Goal: Task Accomplishment & Management: Complete application form

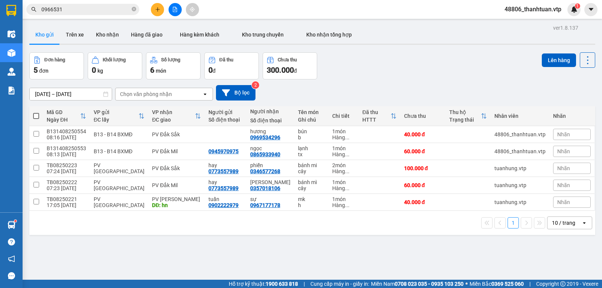
click at [159, 11] on icon "plus" at bounding box center [157, 9] width 5 height 5
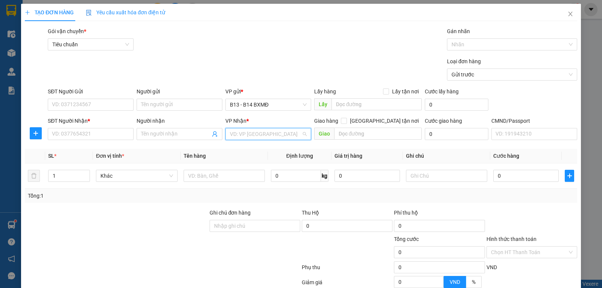
click at [245, 135] on input "search" at bounding box center [265, 133] width 71 height 11
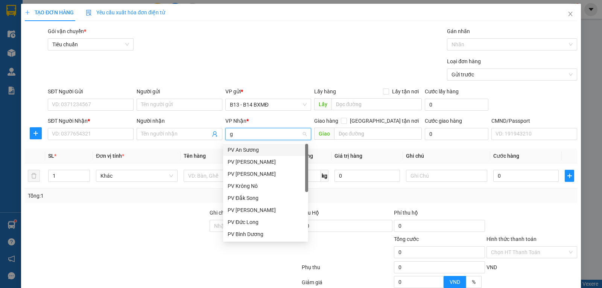
type input "gn"
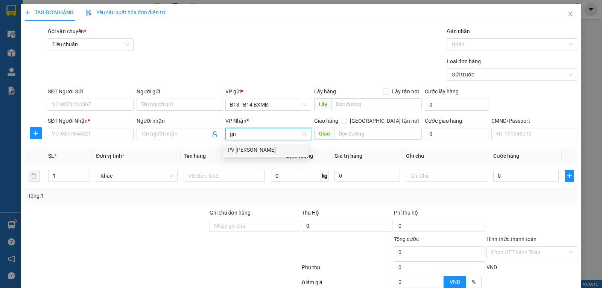
click at [245, 150] on div "PV Gia Nghĩa" at bounding box center [266, 150] width 76 height 8
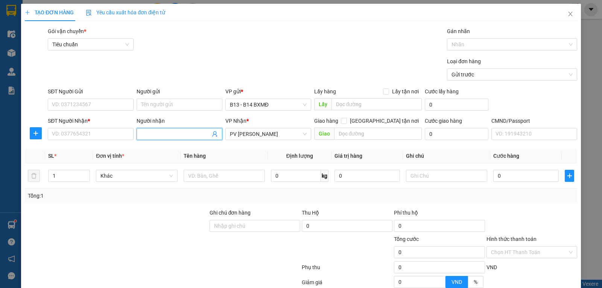
click at [154, 138] on input "Người nhận" at bounding box center [175, 134] width 69 height 8
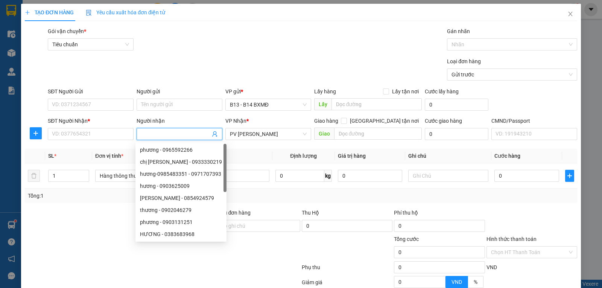
type input "d"
type input "đạt"
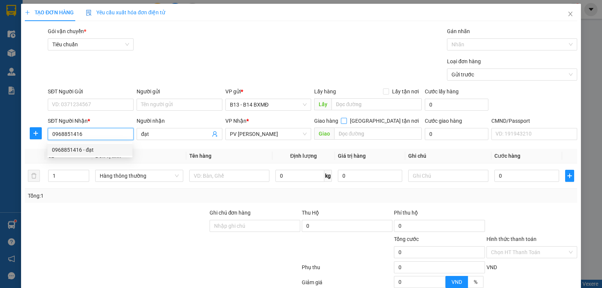
type input "0968851416"
drag, startPoint x: 380, startPoint y: 122, endPoint x: 377, endPoint y: 128, distance: 7.4
click at [346, 121] on input "[GEOGRAPHIC_DATA] tận nơi" at bounding box center [343, 120] width 5 height 5
checkbox input "true"
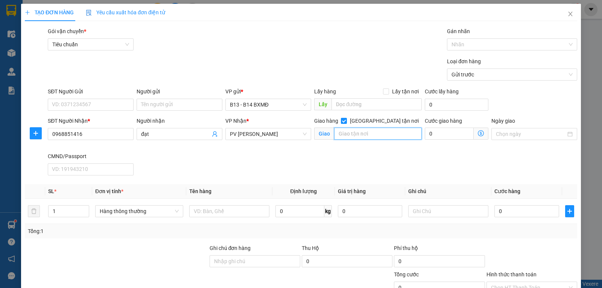
click at [372, 135] on input "text" at bounding box center [378, 134] width 88 height 12
type input "gtn"
type input "4"
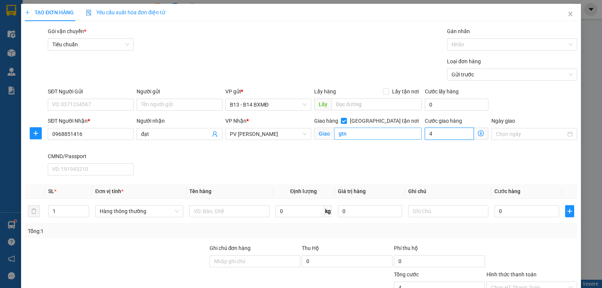
type input "40"
type input "400"
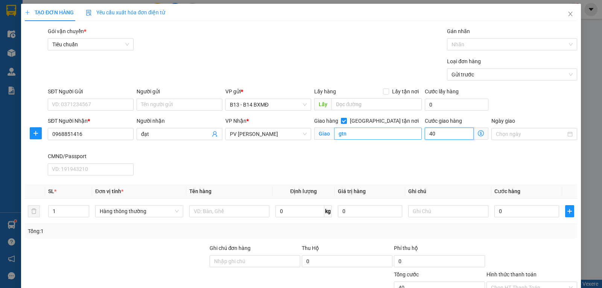
type input "400"
type input "4.000"
type input "40.000"
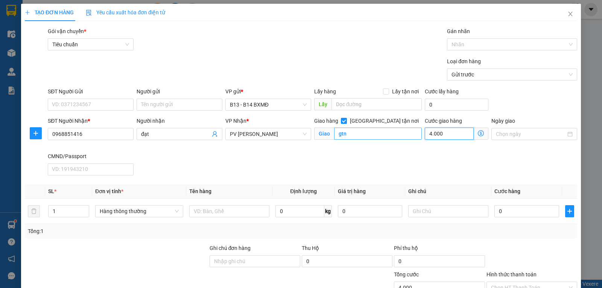
type input "40.000"
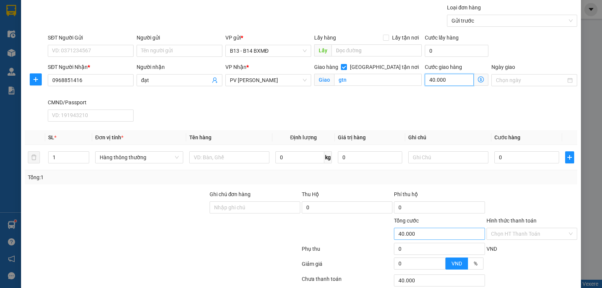
scroll to position [111, 0]
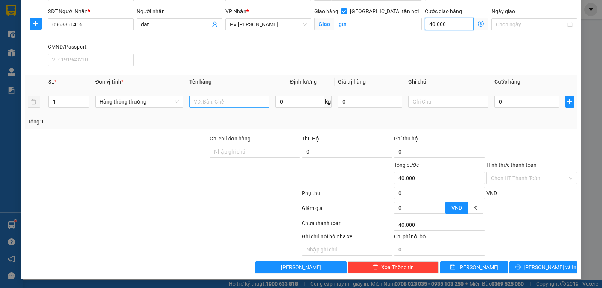
type input "40.000"
click at [197, 103] on input "text" at bounding box center [229, 102] width 80 height 12
type input "sơn"
type input "t"
type input "3"
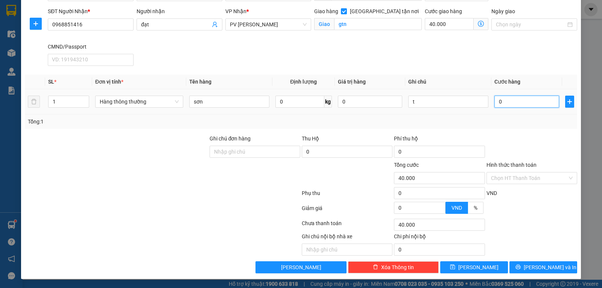
type input "40.003"
type input "30"
type input "40.030"
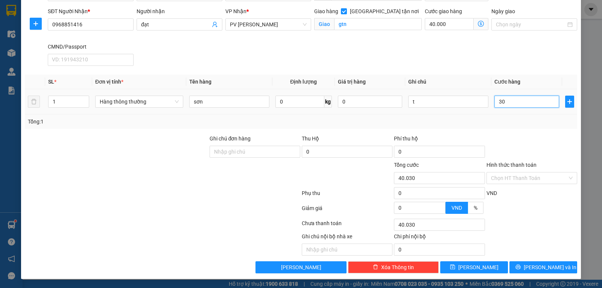
type input "300"
type input "40.300"
type input "3.000"
type input "43.000"
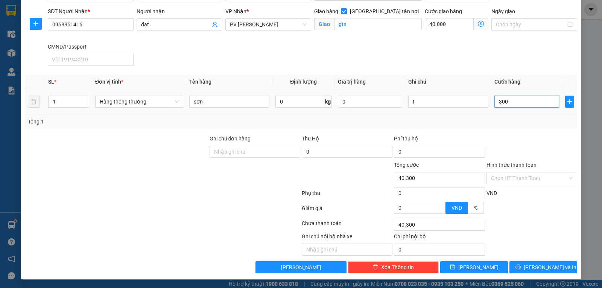
type input "43.000"
type input "30.000"
type input "70.000"
type input "30.000"
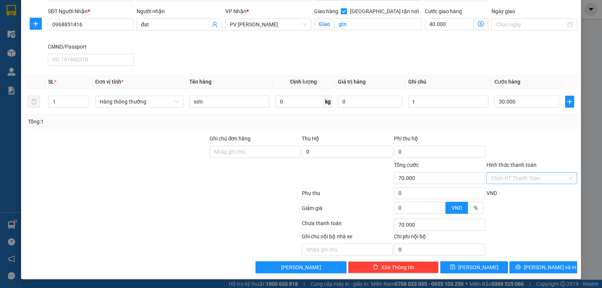
click at [508, 177] on input "Hình thức thanh toán" at bounding box center [529, 177] width 76 height 11
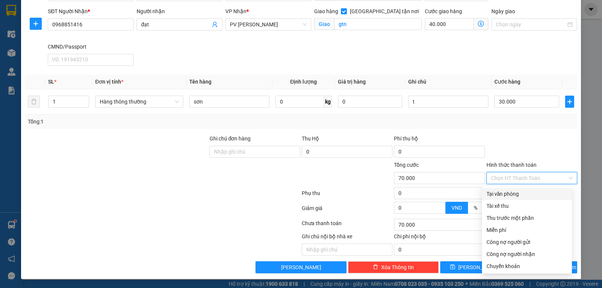
click at [501, 193] on div "Tại văn phòng" at bounding box center [526, 194] width 81 height 8
type input "0"
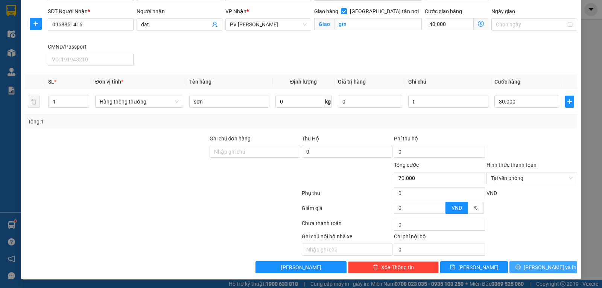
click at [532, 265] on span "[PERSON_NAME] và In" at bounding box center [550, 267] width 53 height 8
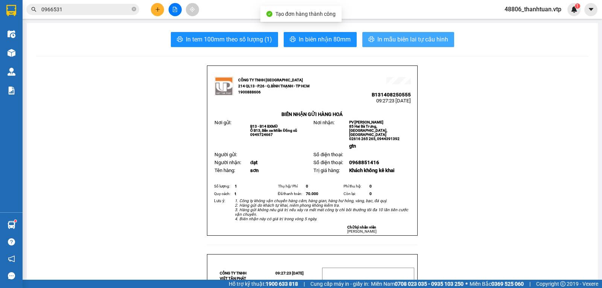
click at [377, 40] on span "In mẫu biên lai tự cấu hình" at bounding box center [412, 39] width 71 height 9
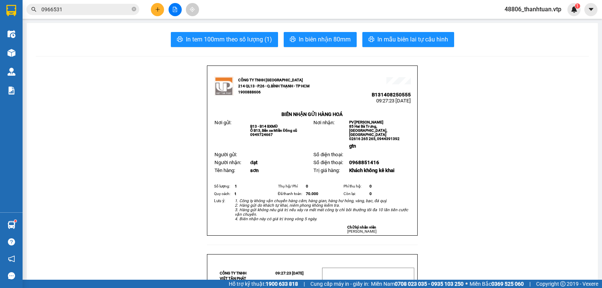
click at [156, 9] on icon "plus" at bounding box center [157, 9] width 5 height 5
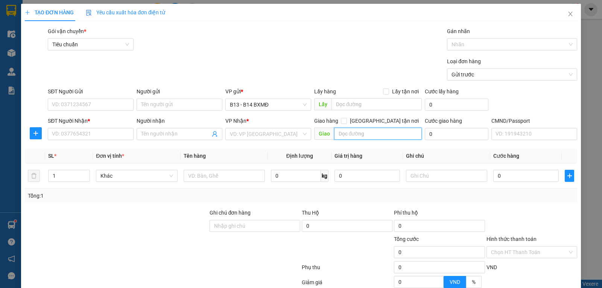
click at [373, 138] on input "text" at bounding box center [378, 134] width 88 height 12
type input "thu hộ"
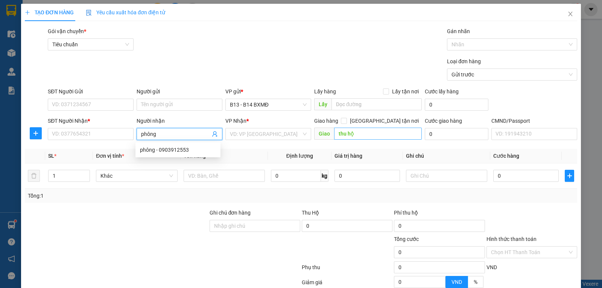
type input "phông"
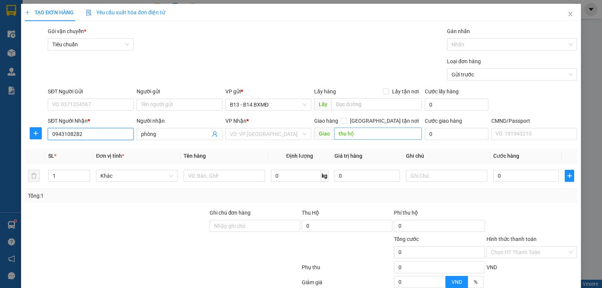
type input "0943108282"
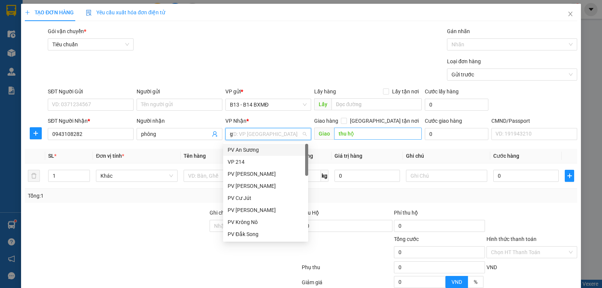
type input "gn"
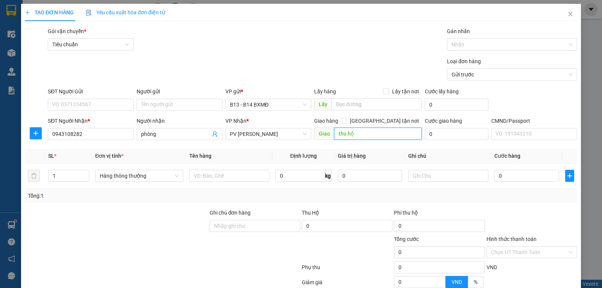
click at [373, 137] on input "thu hộ" at bounding box center [378, 134] width 88 height 12
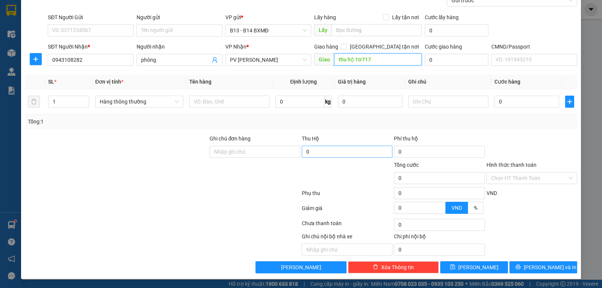
type input "thu hộ 1tr717"
click at [312, 151] on input "0" at bounding box center [347, 152] width 91 height 12
type input "1.717.000"
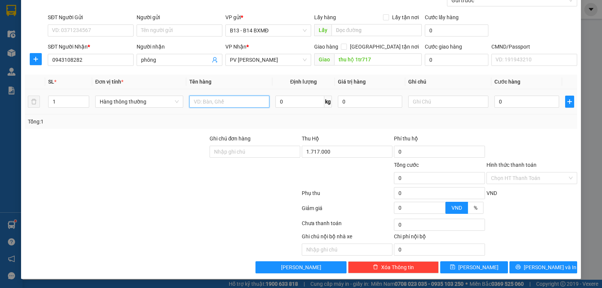
type input "30.000"
click at [224, 102] on input "text" at bounding box center [229, 102] width 80 height 12
type input "lạnh"
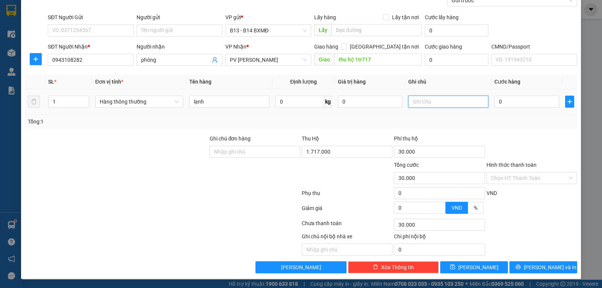
click at [459, 106] on input "text" at bounding box center [448, 102] width 80 height 12
type input "tx"
type input "5"
type input "30.005"
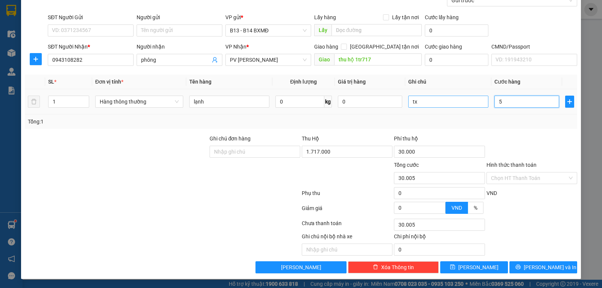
type input "50"
type input "30.050"
type input "500"
type input "30.500"
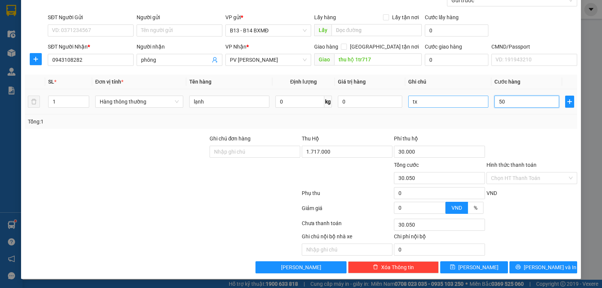
type input "30.500"
type input "5.000"
type input "35.000"
type input "50.000"
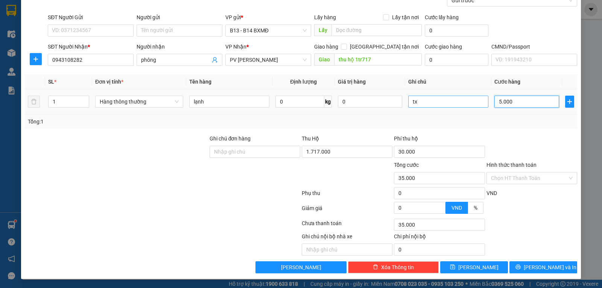
type input "80.000"
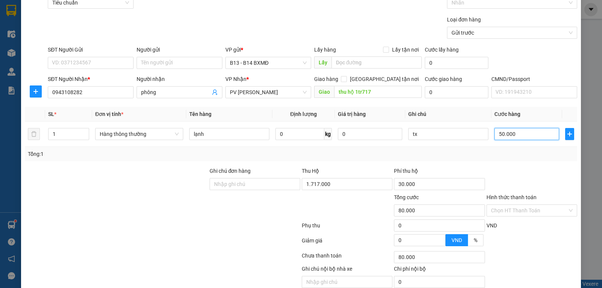
scroll to position [0, 0]
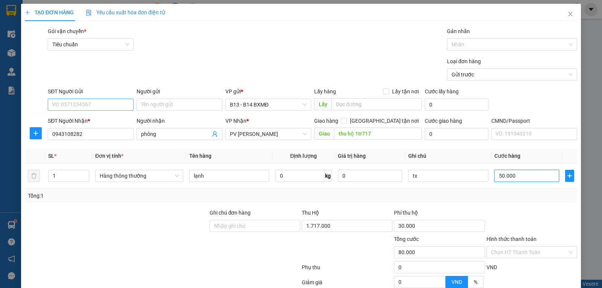
type input "50.000"
click at [93, 109] on input "SĐT Người Gửi" at bounding box center [91, 105] width 86 height 12
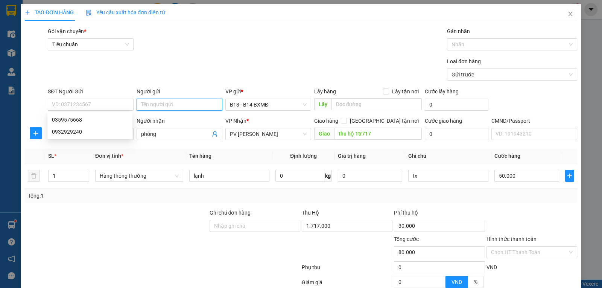
click at [159, 103] on input "Người gửi" at bounding box center [180, 105] width 86 height 12
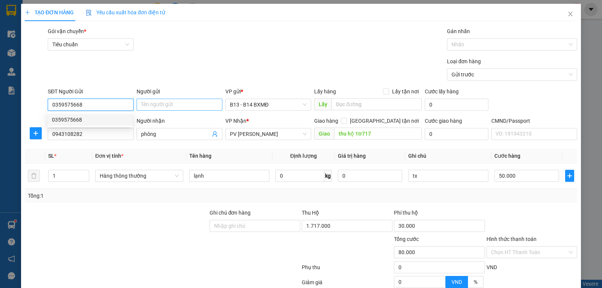
type input "0359575668"
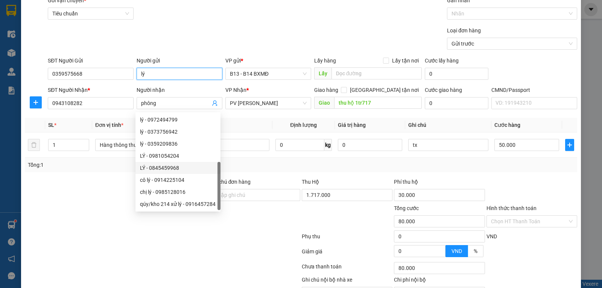
scroll to position [24, 0]
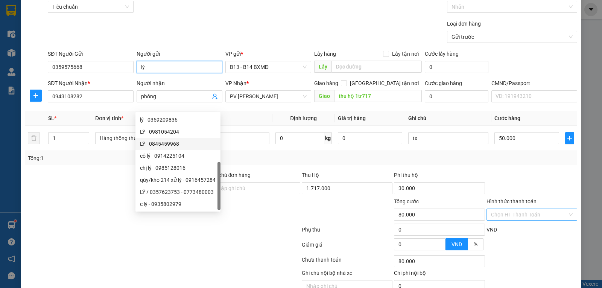
type input "lý"
click at [501, 217] on input "Hình thức thanh toán" at bounding box center [529, 214] width 76 height 11
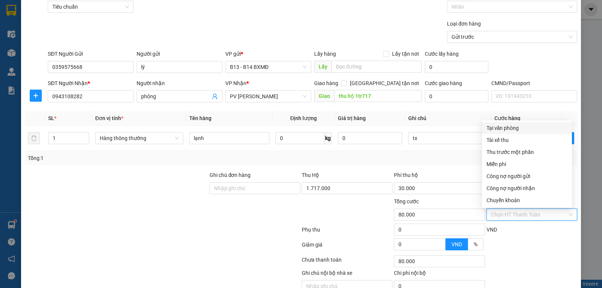
click at [506, 130] on div "Tại văn phòng" at bounding box center [526, 128] width 81 height 8
type input "0"
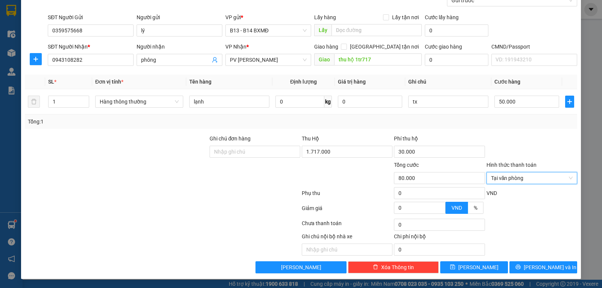
scroll to position [76, 0]
click at [363, 61] on input "thu hộ 1tr717" at bounding box center [378, 59] width 88 height 12
click at [360, 62] on input "thu hộ 1tr717" at bounding box center [378, 59] width 88 height 12
type input "thu hộ 1tr747"
click at [312, 150] on input "1.717.000" at bounding box center [347, 152] width 91 height 12
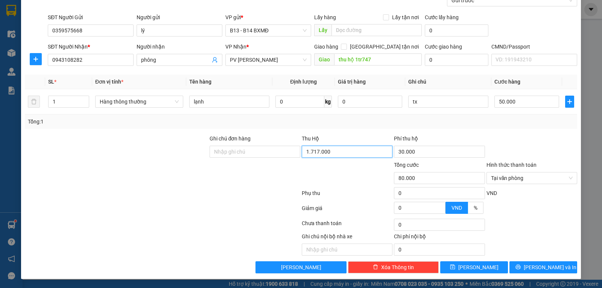
click at [314, 150] on input "1.717.000" at bounding box center [347, 152] width 91 height 12
type input "1.747.000"
click at [543, 269] on span "[PERSON_NAME] và In" at bounding box center [550, 267] width 53 height 8
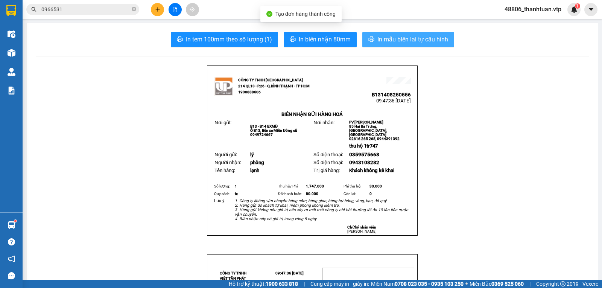
click at [390, 41] on span "In mẫu biên lai tự cấu hình" at bounding box center [412, 39] width 71 height 9
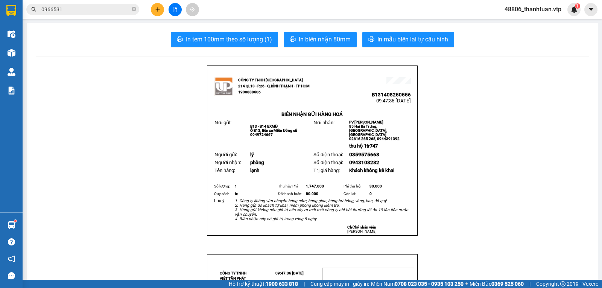
click at [151, 10] on button at bounding box center [157, 9] width 13 height 13
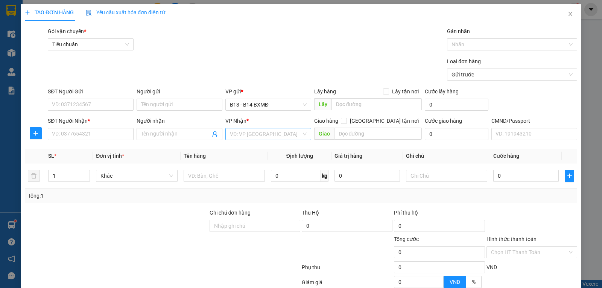
click at [257, 134] on input "search" at bounding box center [265, 133] width 71 height 11
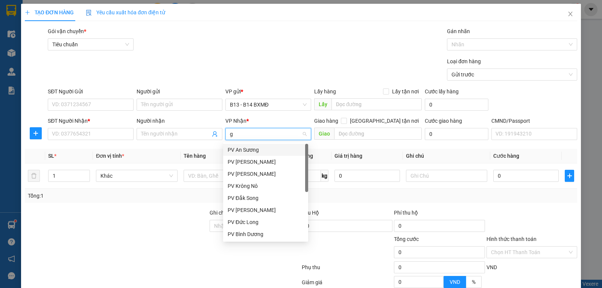
type input "gn"
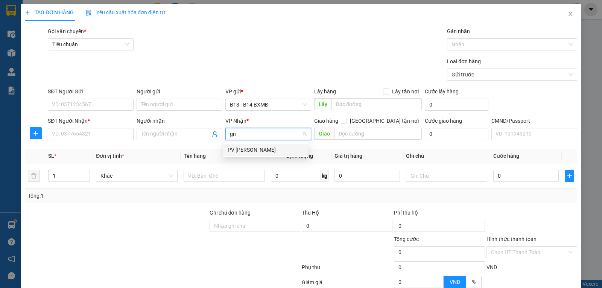
click at [258, 150] on div "PV Gia Nghĩa" at bounding box center [266, 150] width 76 height 8
click at [135, 132] on div "Người nhận Tên người nhận" at bounding box center [179, 130] width 89 height 26
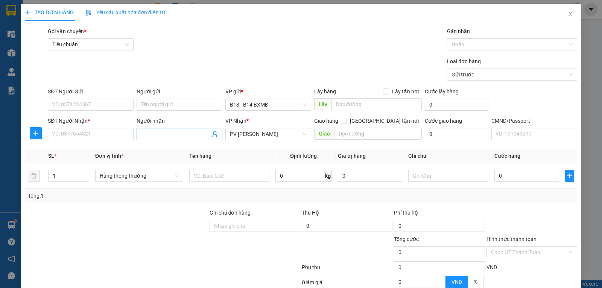
click at [151, 131] on input "Người nhận" at bounding box center [175, 134] width 69 height 8
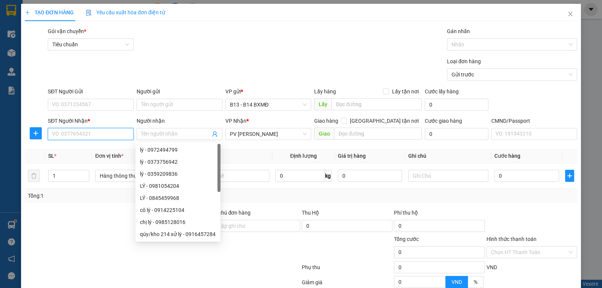
click at [105, 132] on input "SĐT Người Nhận *" at bounding box center [91, 134] width 86 height 12
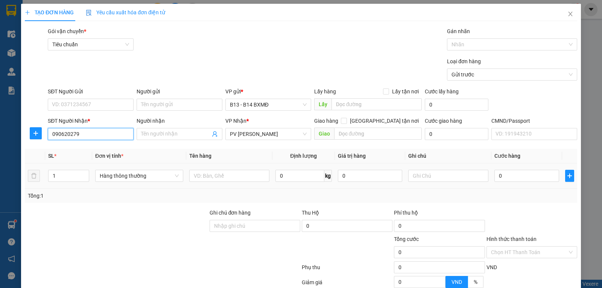
type input "0906202797"
click at [93, 150] on div "0906202797 - Kim cương" at bounding box center [90, 150] width 76 height 8
type input "Kim cương"
type input "0906202797"
click at [223, 179] on input "text" at bounding box center [229, 176] width 80 height 12
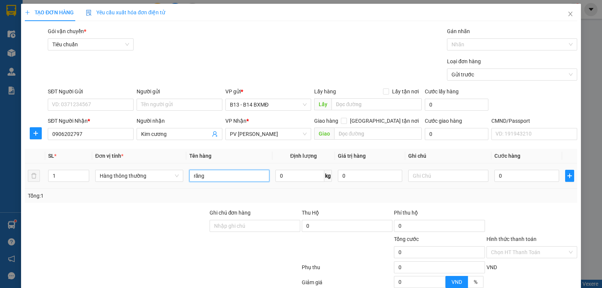
type input "răng"
type input "h"
type input "3"
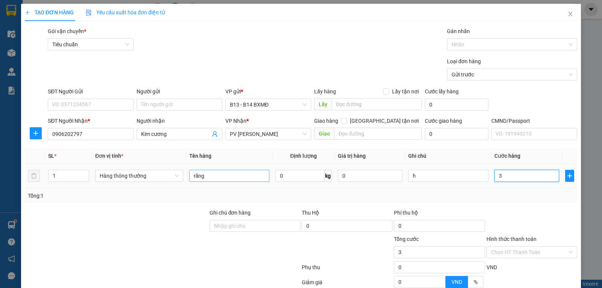
type input "30"
type input "300"
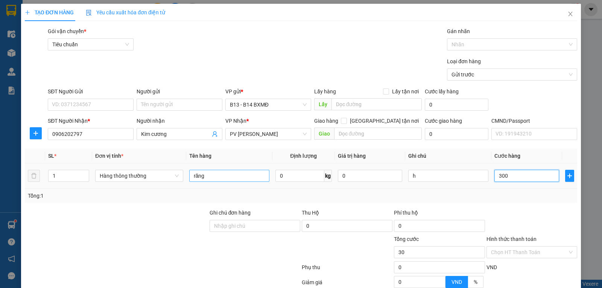
type input "300"
type input "3.000"
type input "30.000"
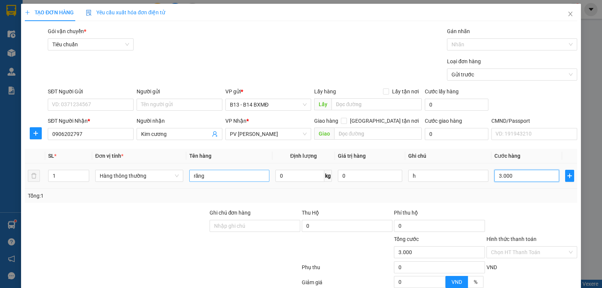
type input "30.000"
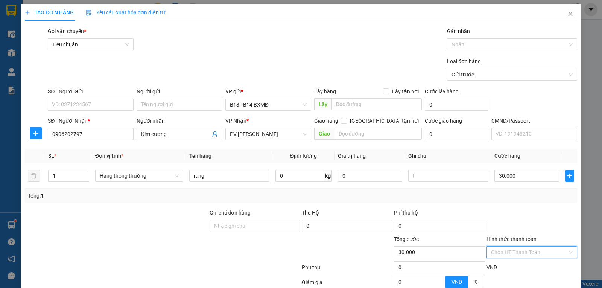
click at [502, 254] on input "Hình thức thanh toán" at bounding box center [529, 251] width 76 height 11
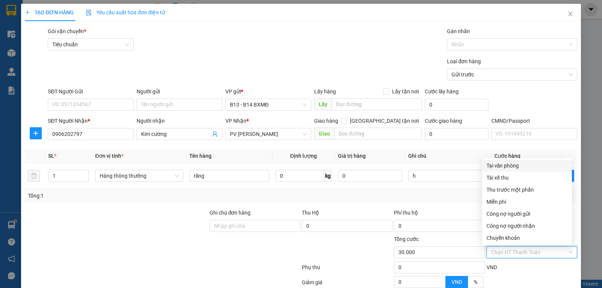
click at [505, 166] on div "Tại văn phòng" at bounding box center [526, 165] width 81 height 8
type input "0"
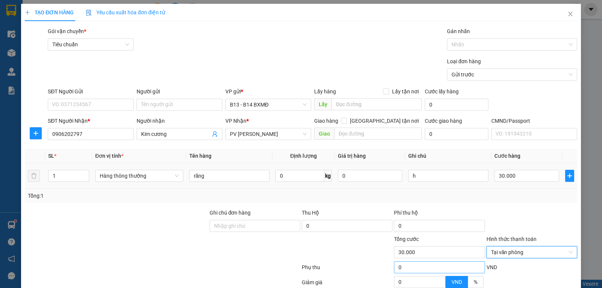
scroll to position [76, 0]
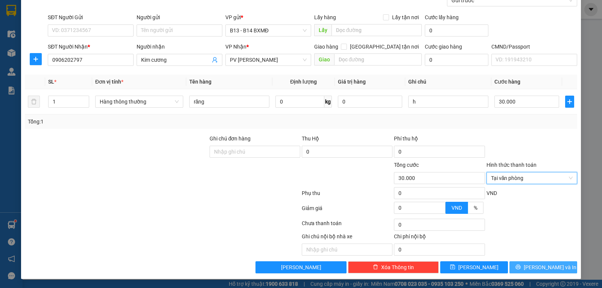
click at [537, 264] on span "[PERSON_NAME] và In" at bounding box center [550, 267] width 53 height 8
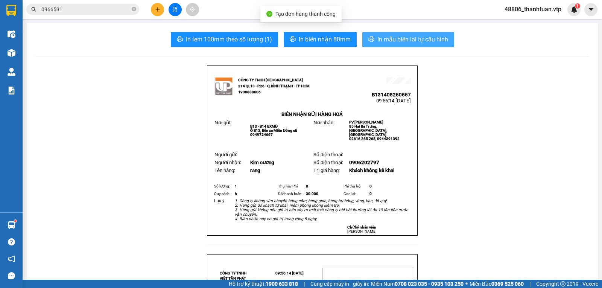
click at [406, 41] on span "In mẫu biên lai tự cấu hình" at bounding box center [412, 39] width 71 height 9
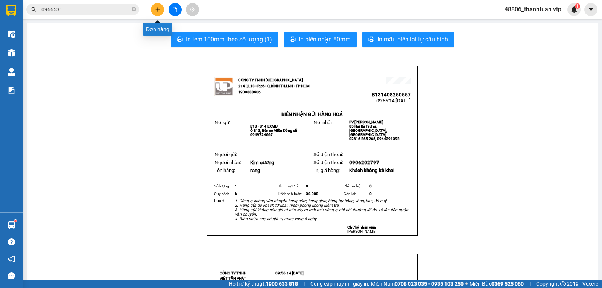
click at [159, 7] on icon "plus" at bounding box center [157, 9] width 5 height 5
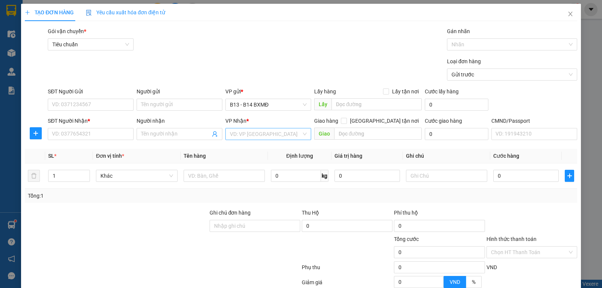
click at [242, 134] on input "search" at bounding box center [265, 133] width 71 height 11
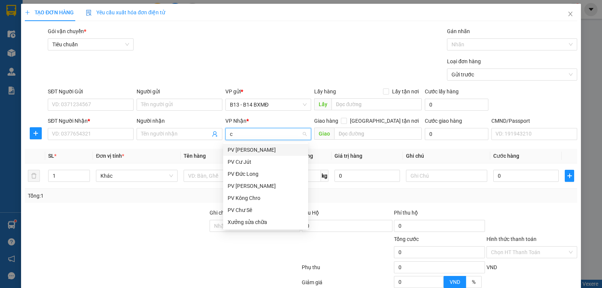
type input "cj"
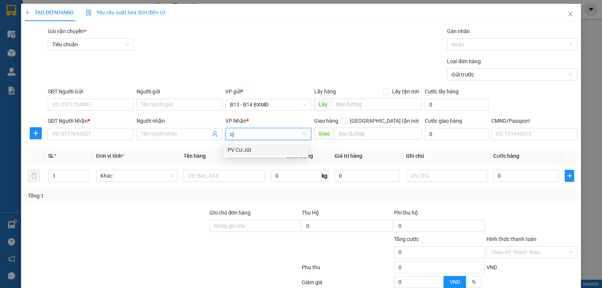
click at [242, 151] on div "PV Cư Jút" at bounding box center [266, 150] width 76 height 8
click at [115, 135] on input "SĐT Người Nhận *" at bounding box center [91, 134] width 86 height 12
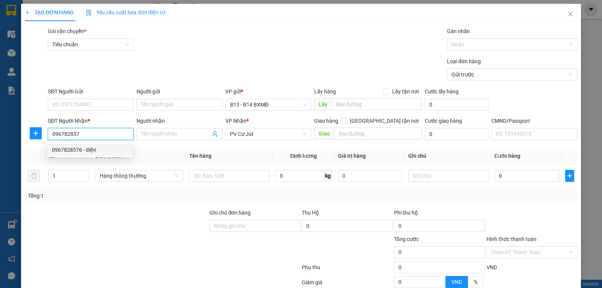
click at [85, 150] on div "0967828576 - diện" at bounding box center [90, 150] width 76 height 8
type input "0967828576"
type input "diện"
type input "0967828576"
click at [204, 185] on td at bounding box center [229, 175] width 86 height 25
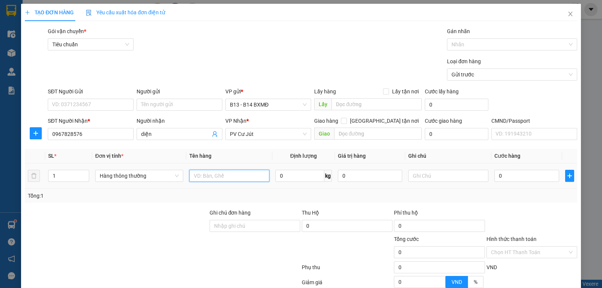
click at [218, 179] on input "text" at bounding box center [229, 176] width 80 height 12
type input "màn"
type input "cay"
type input "1"
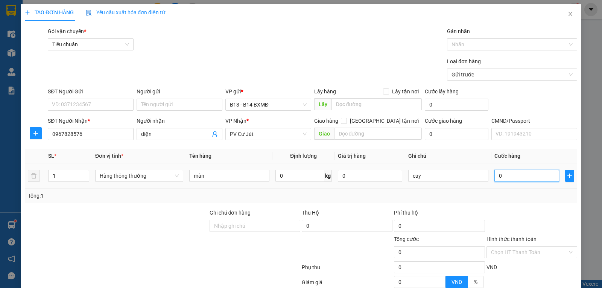
type input "1"
type input "12"
type input "120"
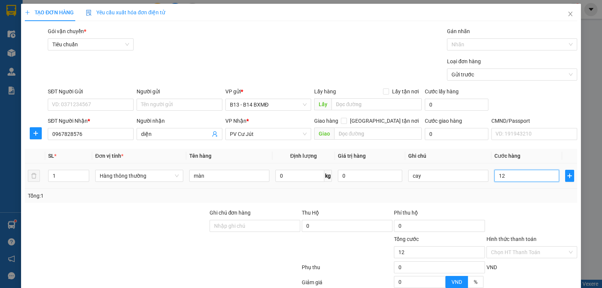
type input "120"
type input "1.200"
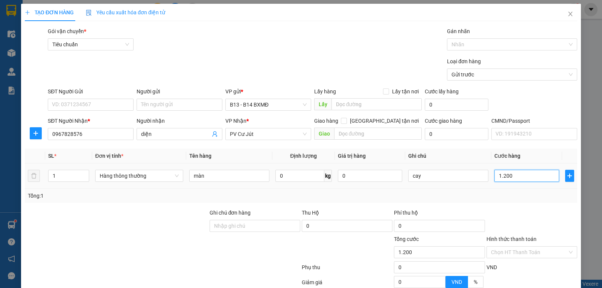
type input "12.000"
type input "120.000"
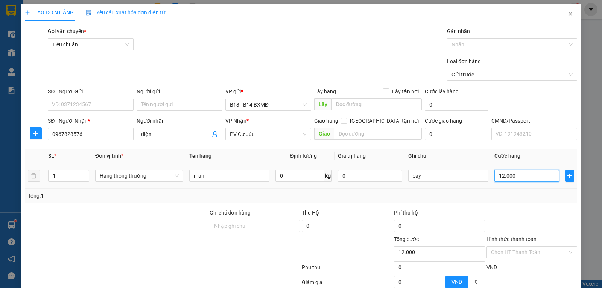
type input "120.000"
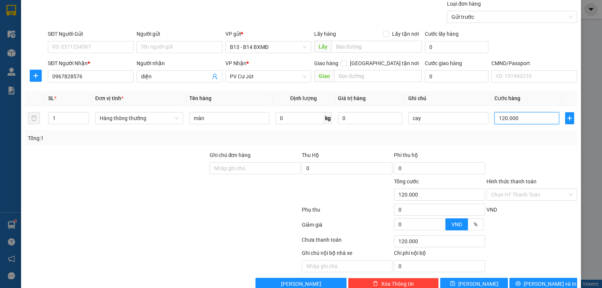
scroll to position [76, 0]
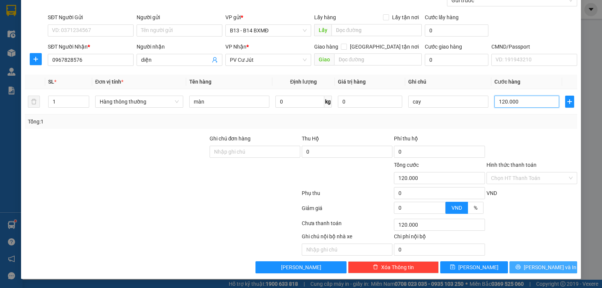
type input "120.000"
click at [537, 266] on span "[PERSON_NAME] và In" at bounding box center [550, 267] width 53 height 8
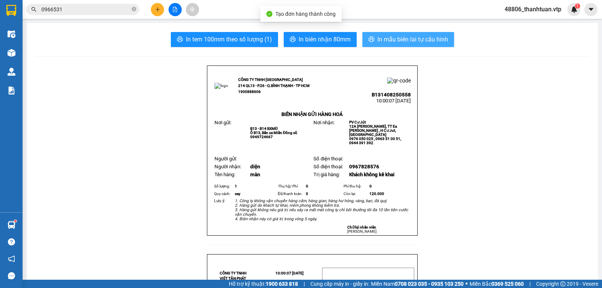
click at [387, 38] on span "In mẫu biên lai tự cấu hình" at bounding box center [412, 39] width 71 height 9
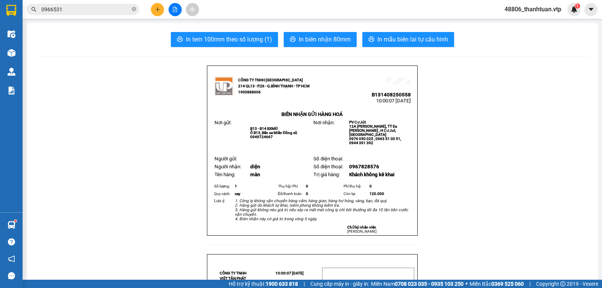
click at [157, 10] on icon "plus" at bounding box center [157, 9] width 5 height 5
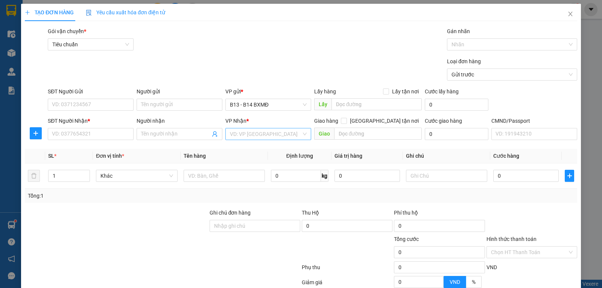
click at [248, 135] on input "search" at bounding box center [265, 133] width 71 height 11
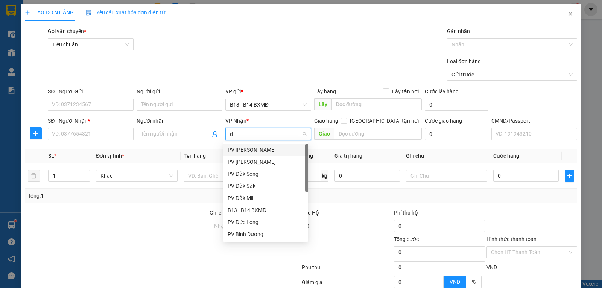
type input "ds"
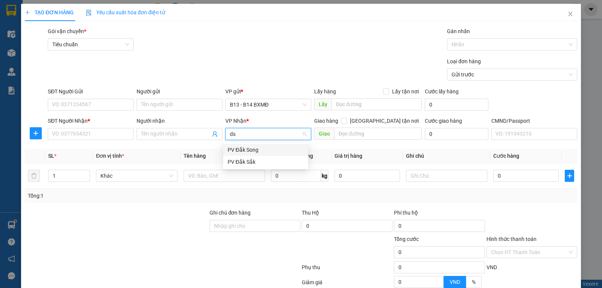
click at [243, 152] on div "PV Đắk Song" at bounding box center [266, 150] width 76 height 8
click at [157, 132] on input "Người nhận" at bounding box center [175, 134] width 69 height 8
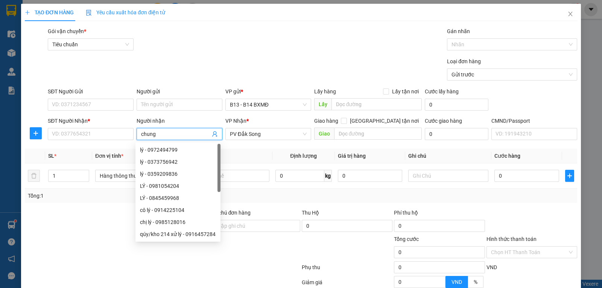
type input "chung"
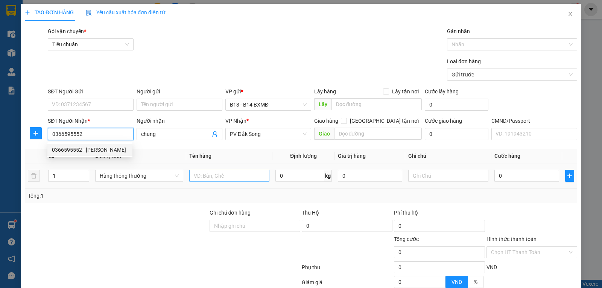
type input "0366595552"
click at [202, 176] on input "text" at bounding box center [229, 176] width 80 height 12
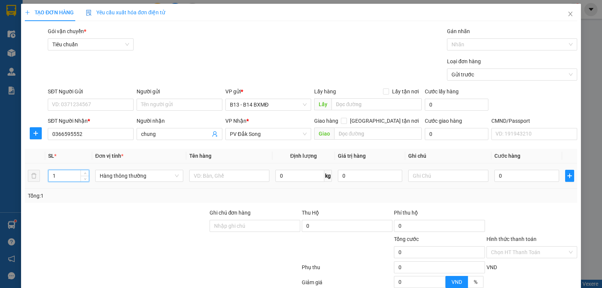
click at [38, 178] on tr "1 Hàng thông thường 0 kg 0 0" at bounding box center [301, 175] width 552 height 25
type input "8"
type input "ly"
type input "8"
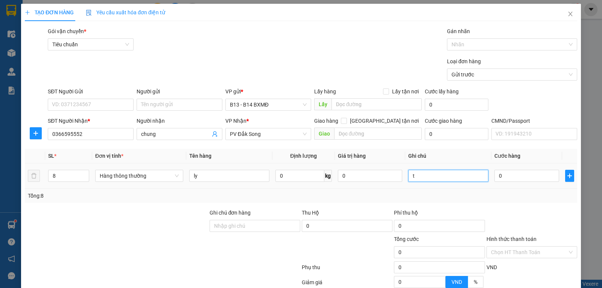
type input "t"
type input "4"
type input "40"
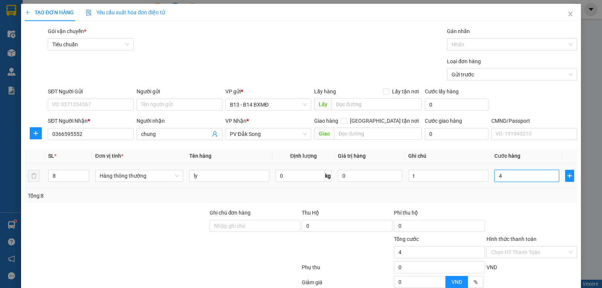
type input "40"
type input "400"
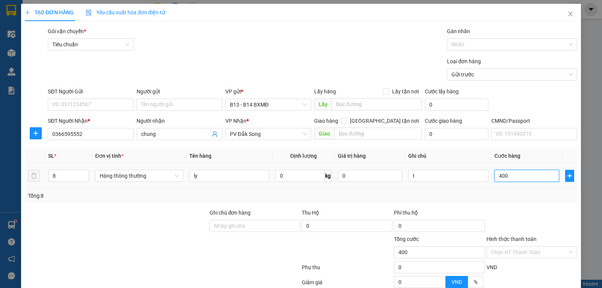
type input "4.000"
type input "40.000"
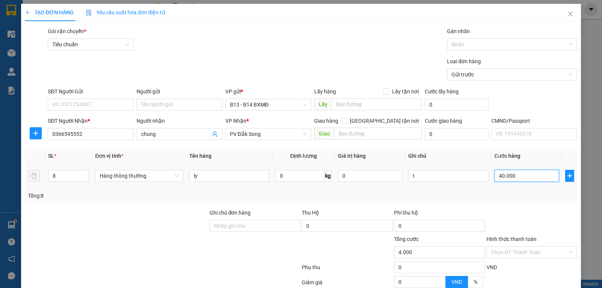
type input "40.000"
type input "400.000"
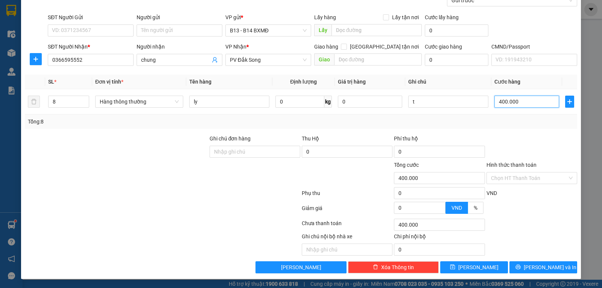
scroll to position [76, 0]
type input "400.000"
click at [533, 268] on span "[PERSON_NAME] và In" at bounding box center [550, 267] width 53 height 8
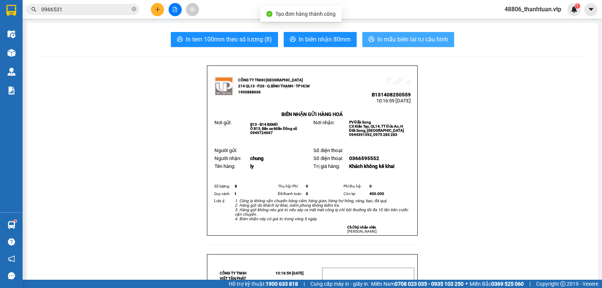
click at [418, 40] on span "In mẫu biên lai tự cấu hình" at bounding box center [412, 39] width 71 height 9
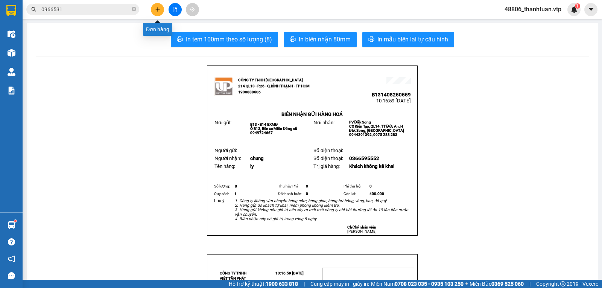
click at [155, 10] on icon "plus" at bounding box center [157, 9] width 5 height 5
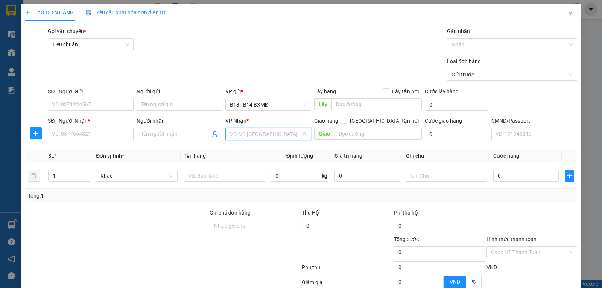
drag, startPoint x: 236, startPoint y: 136, endPoint x: 232, endPoint y: 130, distance: 7.0
click at [237, 136] on input "search" at bounding box center [265, 133] width 71 height 11
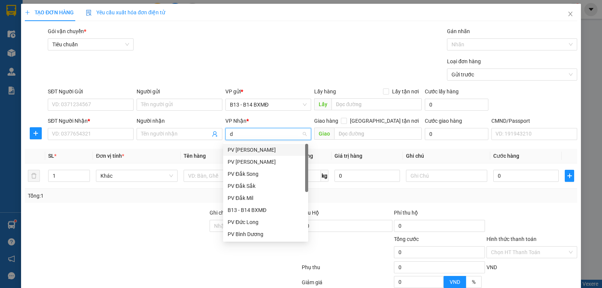
type input "ds"
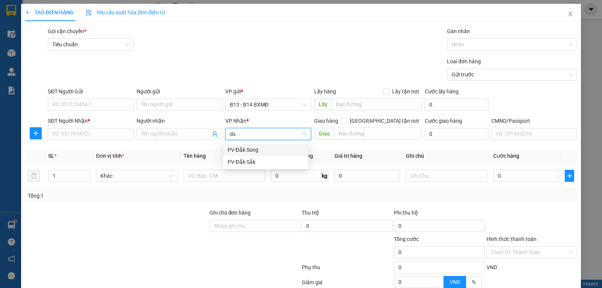
click at [236, 153] on div "PV Đắk Song" at bounding box center [266, 150] width 76 height 8
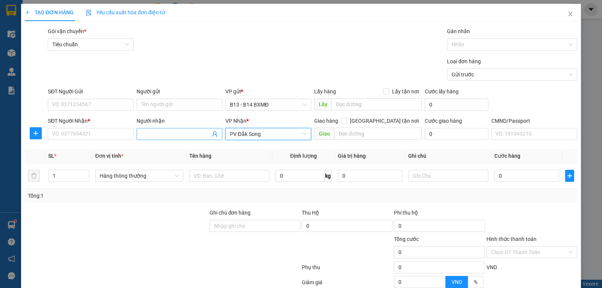
click at [180, 135] on input "Người nhận" at bounding box center [175, 134] width 69 height 8
type input "sim"
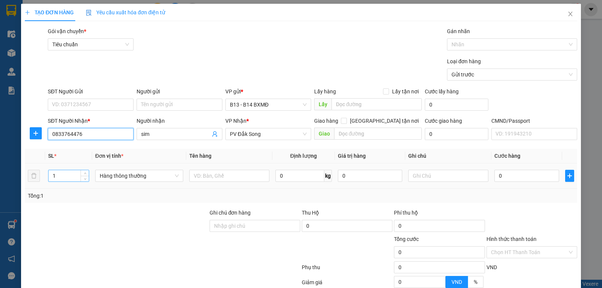
type input "0833764476"
click at [73, 176] on input "1" at bounding box center [69, 175] width 40 height 11
type input "3"
type input "ly"
type input "t"
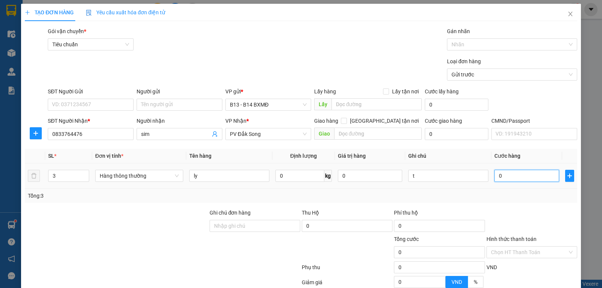
type input "1"
type input "15"
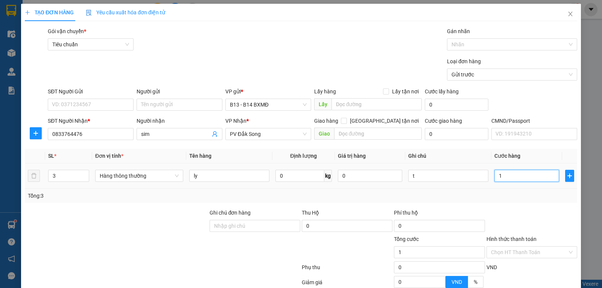
type input "15"
type input "150"
type input "1.500"
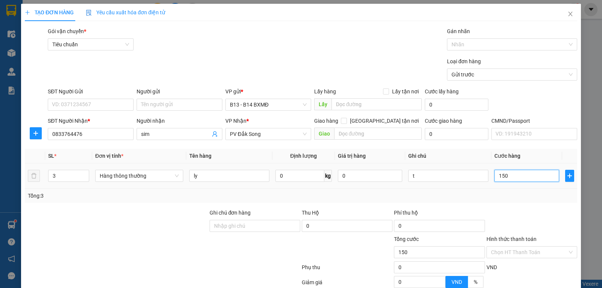
type input "1.500"
type input "15.000"
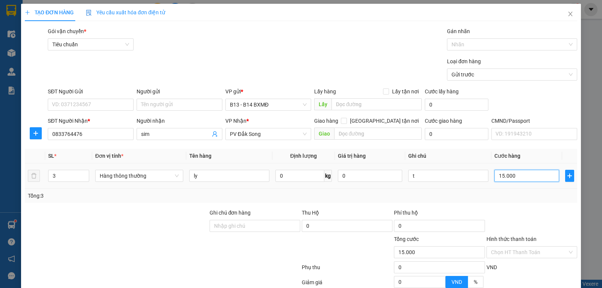
type input "150.000"
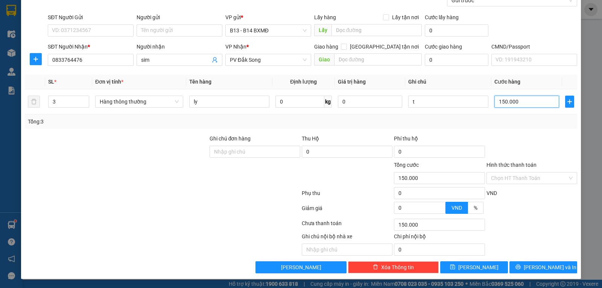
scroll to position [76, 0]
type input "150.000"
click at [532, 267] on span "[PERSON_NAME] và In" at bounding box center [550, 267] width 53 height 8
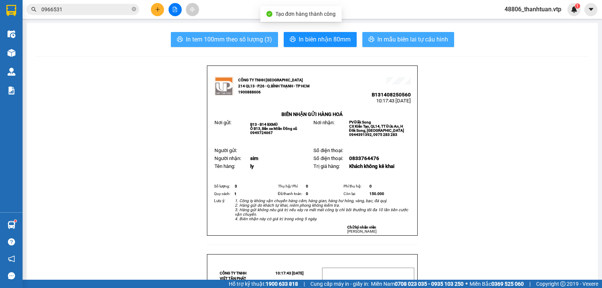
drag, startPoint x: 403, startPoint y: 36, endPoint x: 272, endPoint y: 44, distance: 131.5
click at [401, 40] on span "In mẫu biên lai tự cấu hình" at bounding box center [412, 39] width 71 height 9
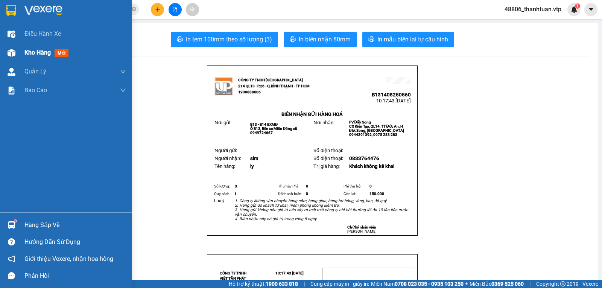
click at [39, 53] on span "Kho hàng" at bounding box center [37, 52] width 26 height 7
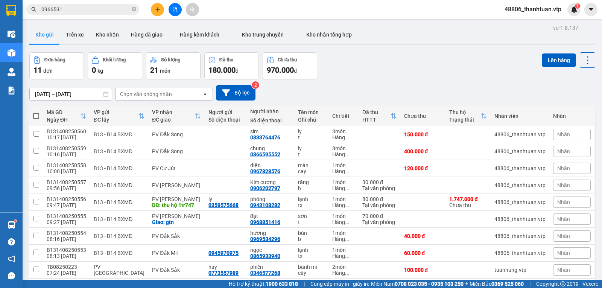
click at [155, 8] on icon "plus" at bounding box center [157, 9] width 5 height 5
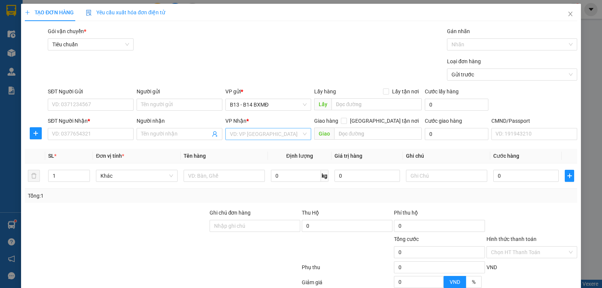
click at [246, 137] on input "search" at bounding box center [265, 133] width 71 height 11
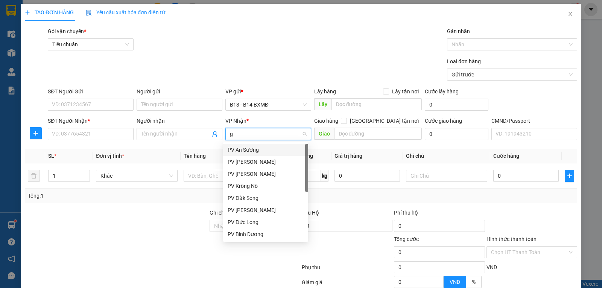
type input "gn"
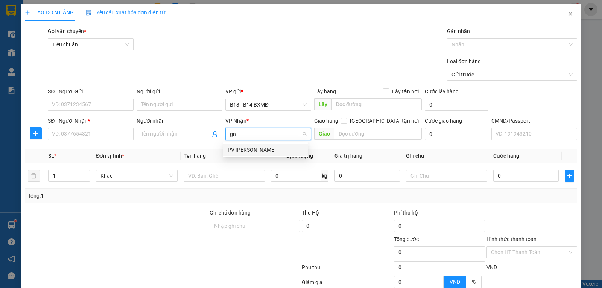
click at [238, 149] on div "PV Gia Nghĩa" at bounding box center [266, 150] width 76 height 8
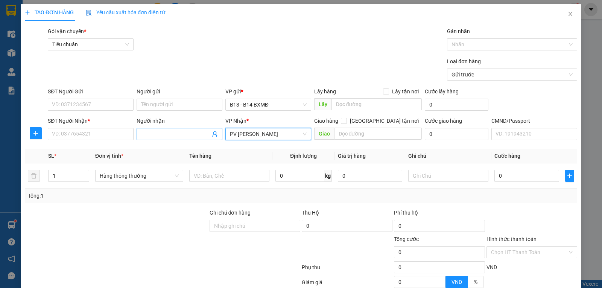
click at [179, 138] on input "Người nhận" at bounding box center [175, 134] width 69 height 8
type input "tuấn"
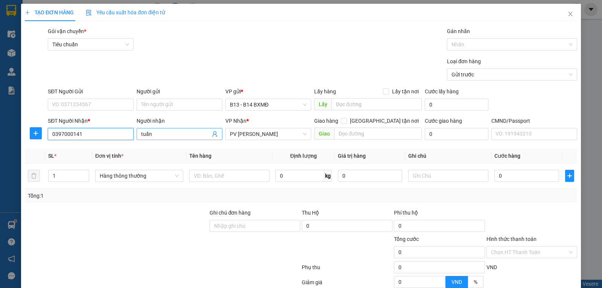
type input "0397000141"
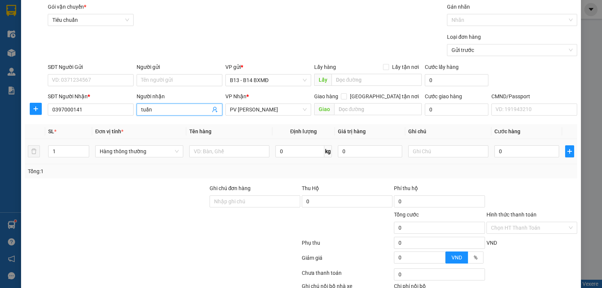
scroll to position [38, 0]
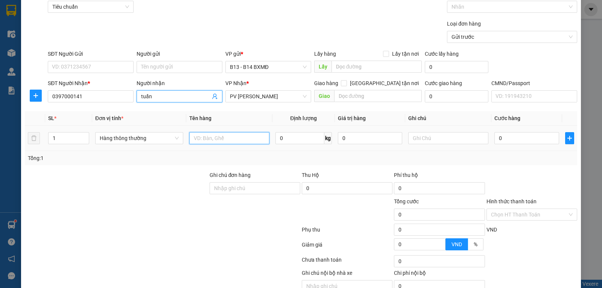
click at [208, 139] on input "text" at bounding box center [229, 138] width 80 height 12
type input "lạnh"
type input "tx"
type input "5"
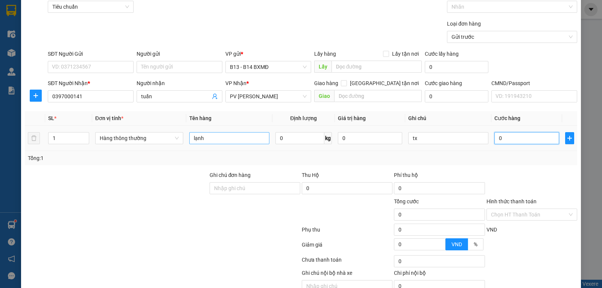
type input "5"
type input "50"
type input "500"
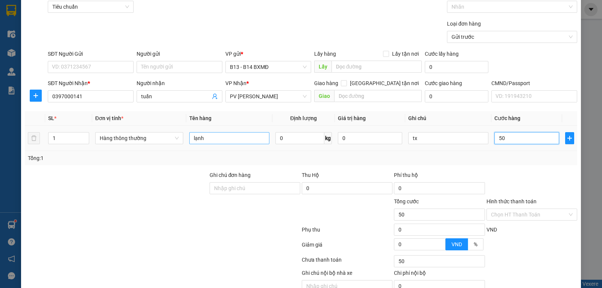
type input "500"
type input "5.000"
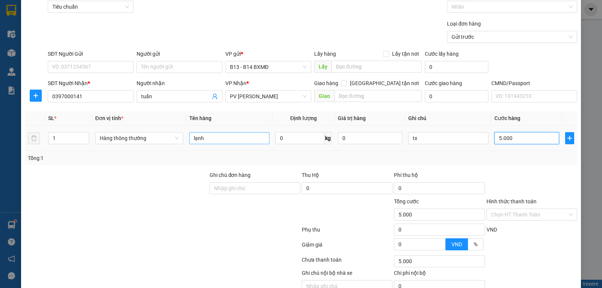
type input "50.000"
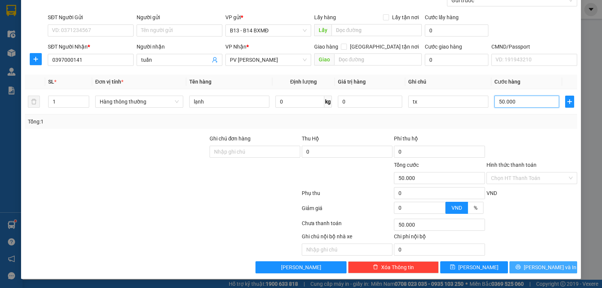
type input "50.000"
click at [542, 268] on span "[PERSON_NAME] và In" at bounding box center [550, 267] width 53 height 8
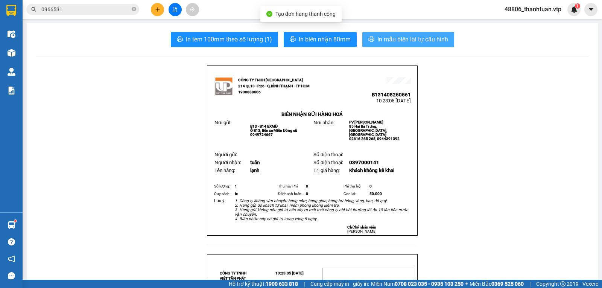
click at [430, 32] on button "In mẫu biên lai tự cấu hình" at bounding box center [408, 39] width 92 height 15
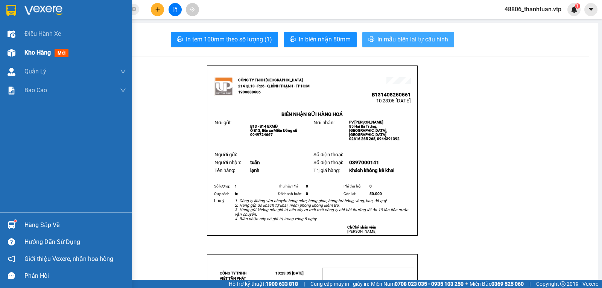
click at [30, 52] on span "Kho hàng" at bounding box center [37, 52] width 26 height 7
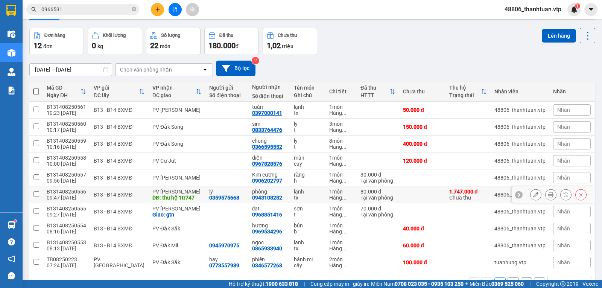
scroll to position [50, 0]
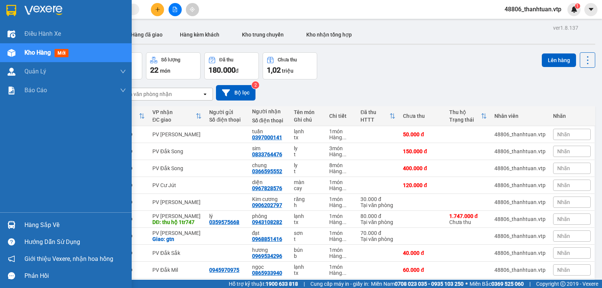
click at [50, 54] on span "Kho hàng" at bounding box center [37, 52] width 26 height 7
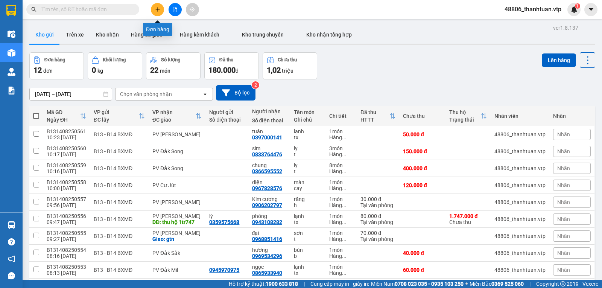
click at [156, 8] on icon "plus" at bounding box center [157, 9] width 5 height 5
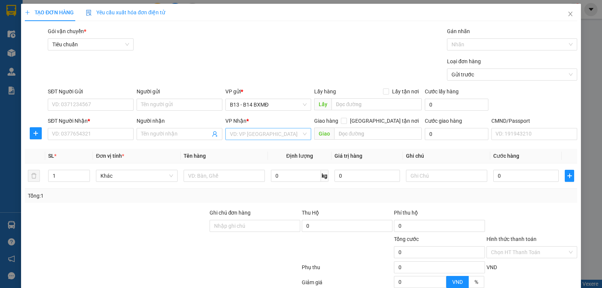
click at [236, 135] on input "search" at bounding box center [265, 133] width 71 height 11
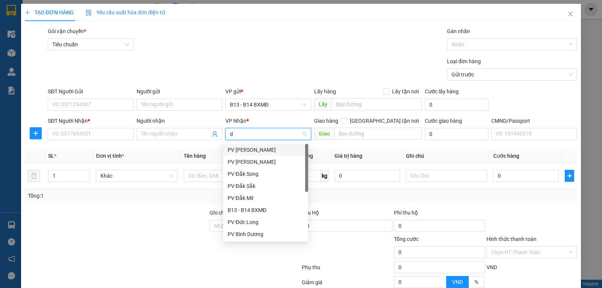
type input "dx"
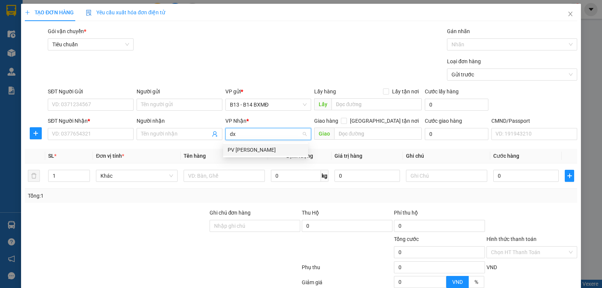
drag, startPoint x: 237, startPoint y: 153, endPoint x: 94, endPoint y: 106, distance: 149.9
click at [237, 153] on div "PV [PERSON_NAME]" at bounding box center [266, 150] width 76 height 8
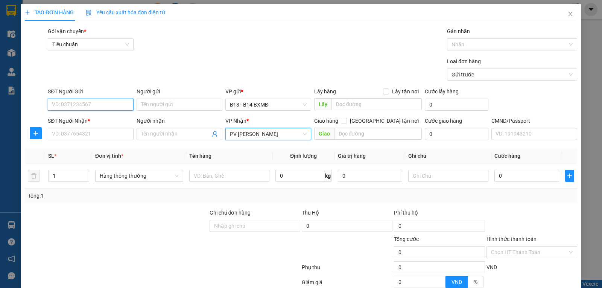
click at [90, 105] on input "SĐT Người Gửi" at bounding box center [91, 105] width 86 height 12
type input "0906370853"
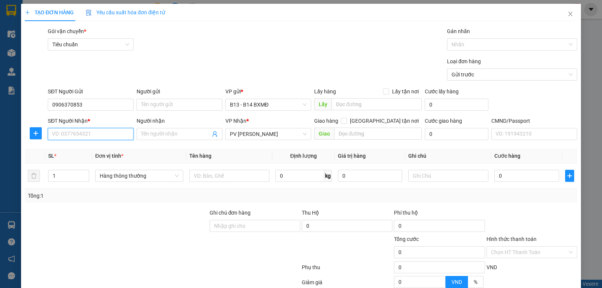
click at [85, 135] on input "SĐT Người Nhận *" at bounding box center [91, 134] width 86 height 12
click at [78, 152] on div "0968245454" at bounding box center [90, 150] width 76 height 8
type input "0968245454"
type input "quảng phú"
type input "0968245454"
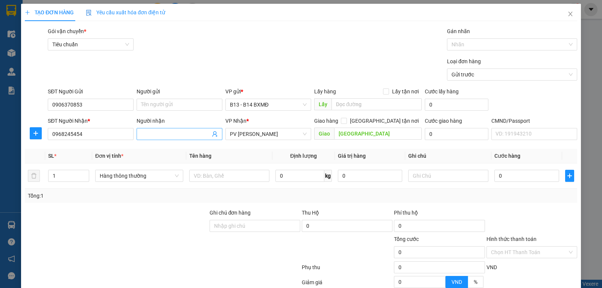
click at [165, 138] on input "Người nhận" at bounding box center [175, 134] width 69 height 8
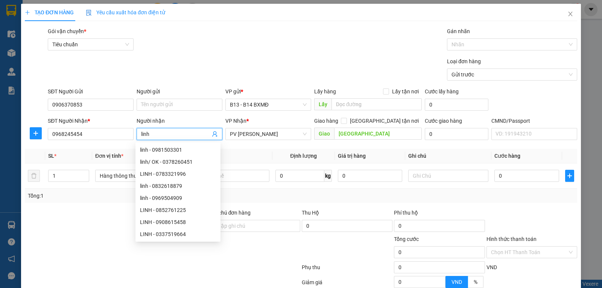
type input "linh"
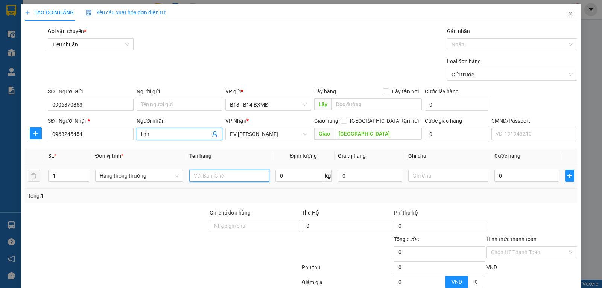
click at [211, 182] on input "text" at bounding box center [229, 176] width 80 height 12
type input "kính hư ko thường"
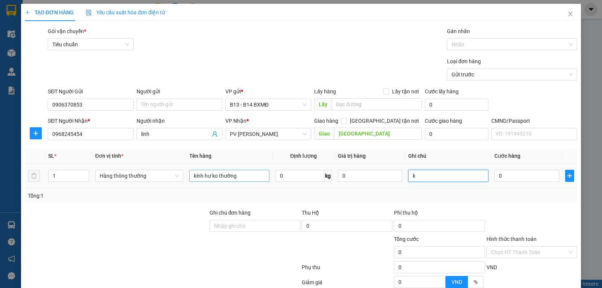
type input "k"
type input "1"
type input "10"
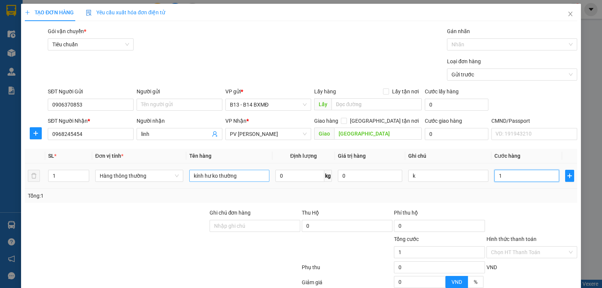
type input "10"
type input "100"
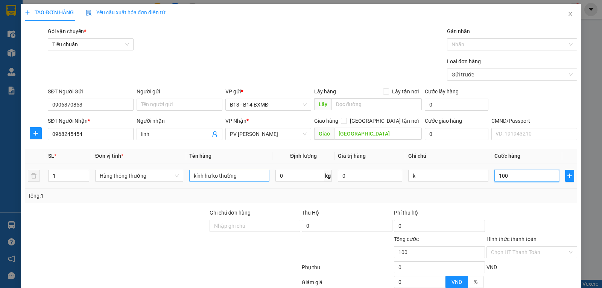
type input "1.000"
type input "10.000"
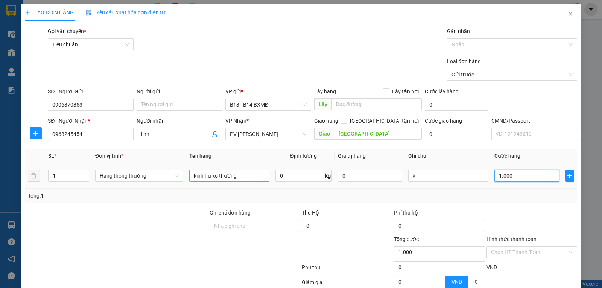
type input "10.000"
type input "100.000"
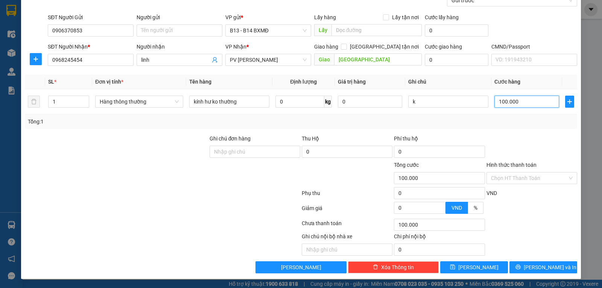
type input "100.000"
click at [519, 261] on div "Transit Pickup Surcharge Ids Transit Deliver Surcharge Ids Transit Deliver Surc…" at bounding box center [301, 113] width 552 height 320
click at [522, 268] on button "[PERSON_NAME] và In" at bounding box center [543, 267] width 68 height 12
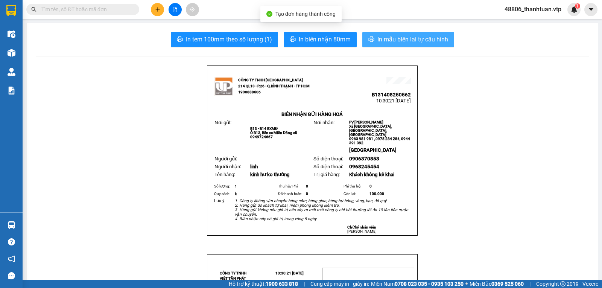
click at [395, 40] on span "In mẫu biên lai tự cấu hình" at bounding box center [412, 39] width 71 height 9
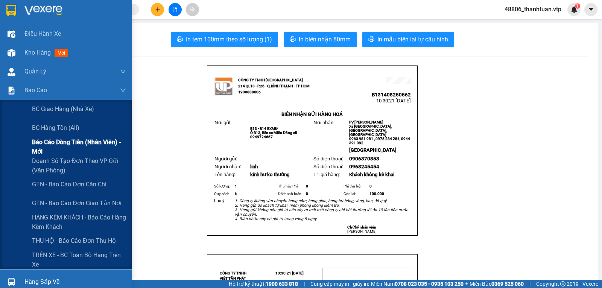
drag, startPoint x: 49, startPoint y: 147, endPoint x: 74, endPoint y: 138, distance: 26.4
click at [50, 147] on span "Báo cáo dòng tiền (nhân viên) - mới" at bounding box center [79, 146] width 94 height 19
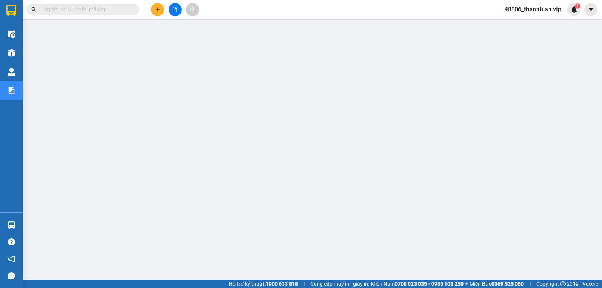
click at [158, 11] on icon "plus" at bounding box center [157, 9] width 0 height 4
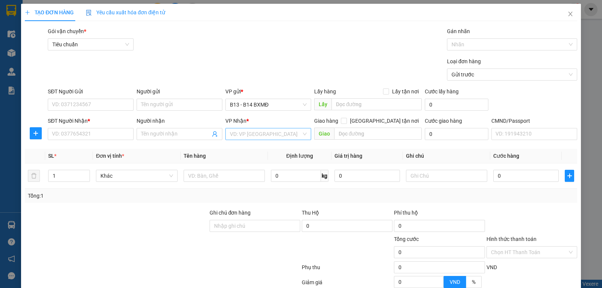
click at [234, 135] on input "search" at bounding box center [265, 133] width 71 height 11
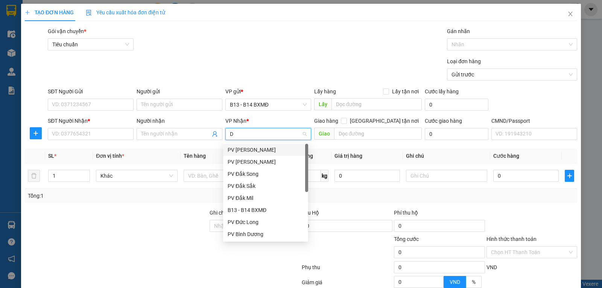
type input "DS"
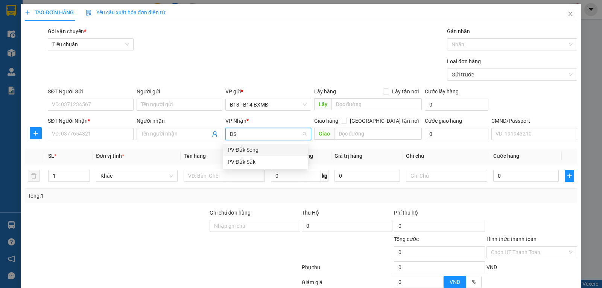
click at [251, 151] on div "PV Đắk Song" at bounding box center [266, 150] width 76 height 8
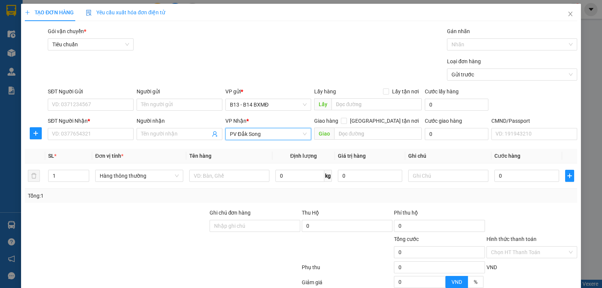
click at [164, 141] on div "Người nhận Tên người nhận" at bounding box center [180, 130] width 86 height 26
drag, startPoint x: 171, startPoint y: 130, endPoint x: 172, endPoint y: 134, distance: 3.8
click at [172, 134] on span at bounding box center [180, 134] width 86 height 12
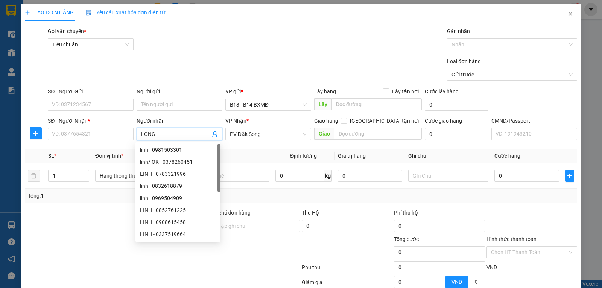
type input "LONG"
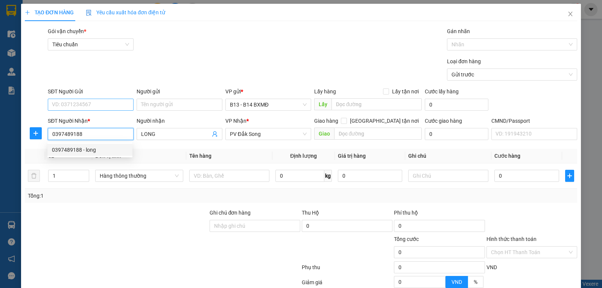
type input "0397489188"
click at [65, 106] on input "SĐT Người Gửi" at bounding box center [91, 105] width 86 height 12
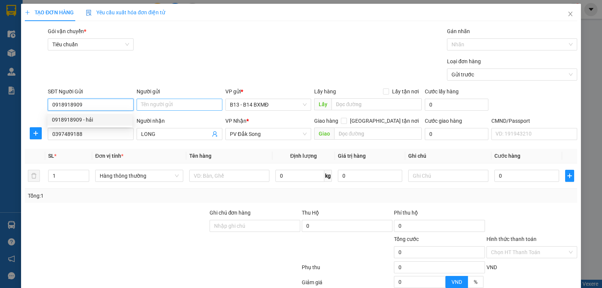
type input "0918918909"
click at [144, 106] on input "Người gửi" at bounding box center [180, 105] width 86 height 12
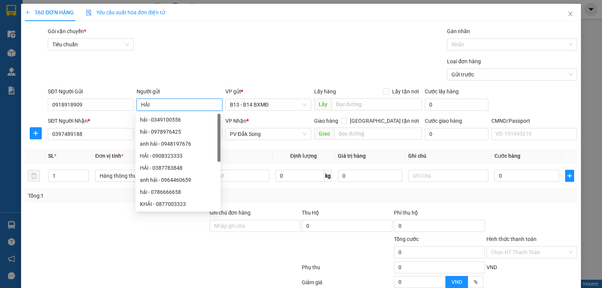
type input "HẢI"
drag, startPoint x: 85, startPoint y: 232, endPoint x: 138, endPoint y: 210, distance: 57.7
click at [92, 228] on div at bounding box center [116, 221] width 185 height 26
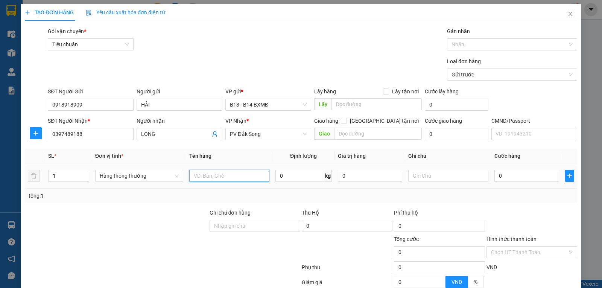
click at [197, 176] on input "text" at bounding box center [229, 176] width 80 height 12
type input "LẠNH"
type input "[GEOGRAPHIC_DATA]"
type input "6"
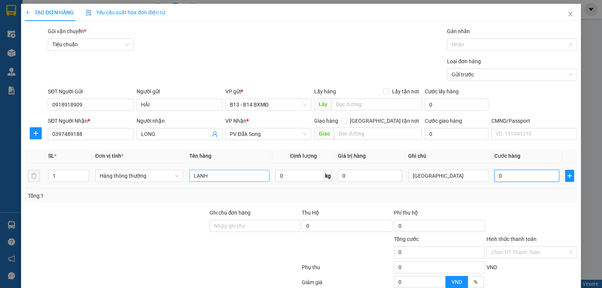
type input "6"
type input "60"
type input "600"
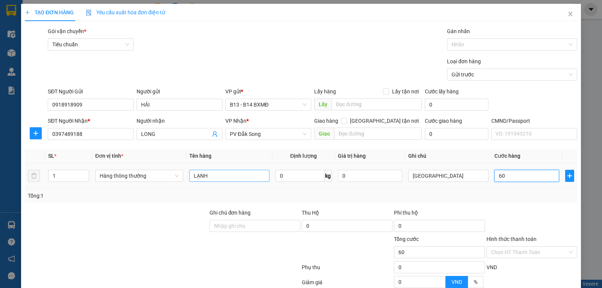
type input "600"
type input "6.000"
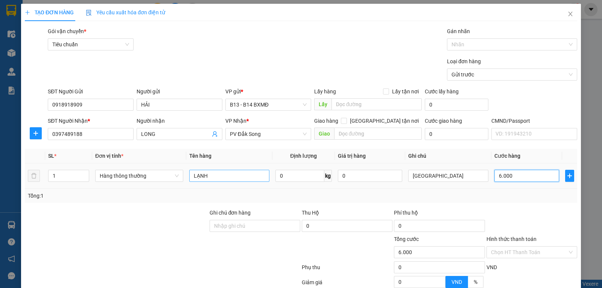
type input "60.000"
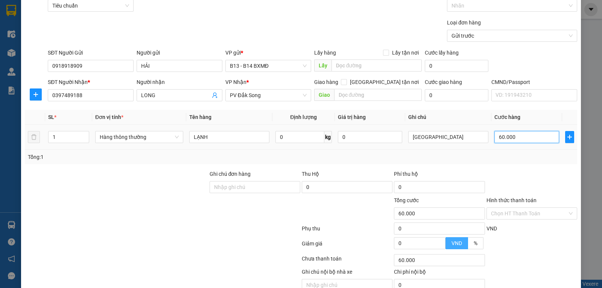
scroll to position [76, 0]
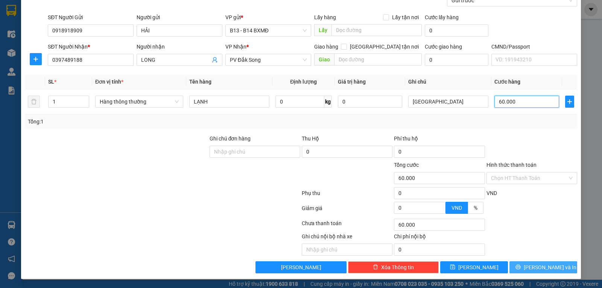
type input "60.000"
click at [555, 266] on button "[PERSON_NAME] và In" at bounding box center [543, 267] width 68 height 12
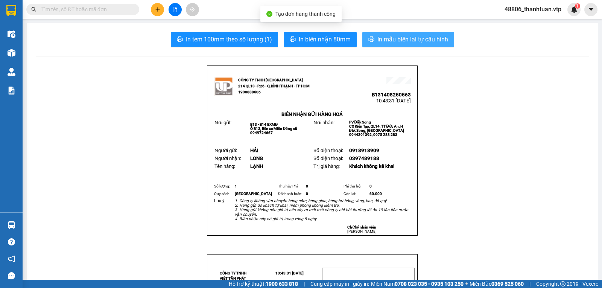
click at [381, 38] on span "In mẫu biên lai tự cấu hình" at bounding box center [412, 39] width 71 height 9
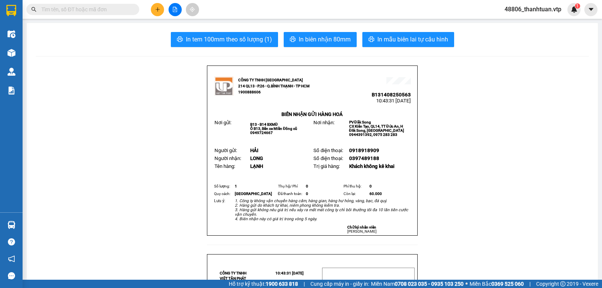
click at [107, 12] on input "text" at bounding box center [85, 9] width 89 height 8
paste input "0938757889"
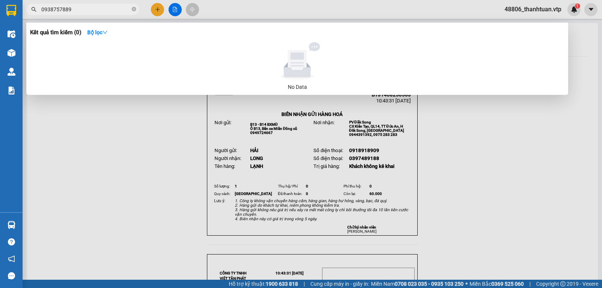
type input "0938757889"
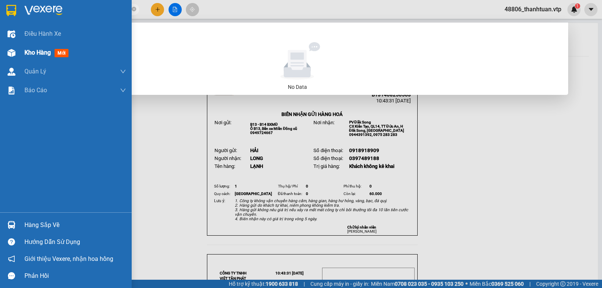
click at [23, 57] on div "Kho hàng mới" at bounding box center [66, 52] width 132 height 19
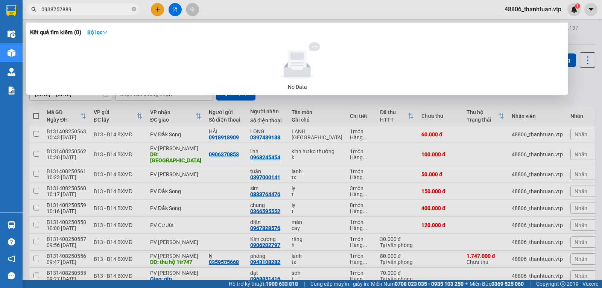
click at [203, 183] on div at bounding box center [301, 144] width 602 height 288
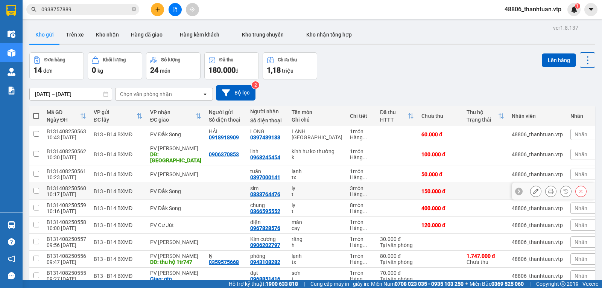
click at [200, 194] on td "PV Đắk Song" at bounding box center [175, 191] width 59 height 17
checkbox input "true"
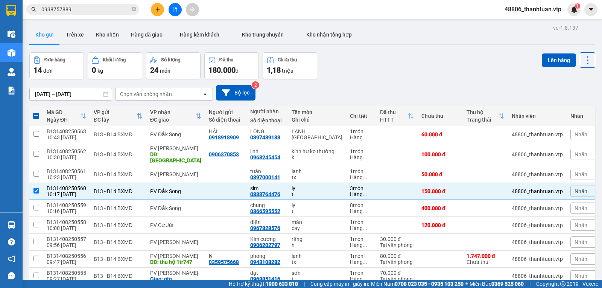
click at [166, 98] on div "Chọn văn phòng nhận" at bounding box center [146, 94] width 52 height 8
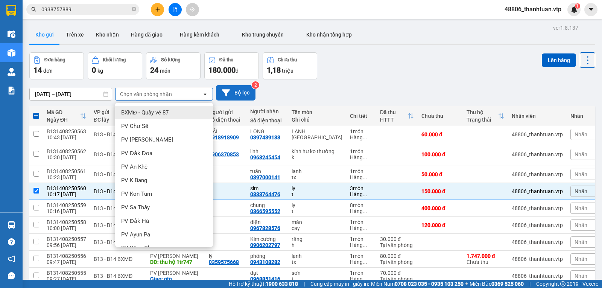
click at [234, 93] on button "Bộ lọc" at bounding box center [236, 92] width 40 height 15
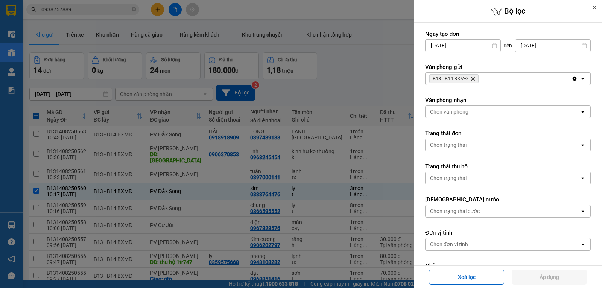
click at [515, 83] on div "B13 - B14 BXMĐ Delete" at bounding box center [499, 79] width 146 height 12
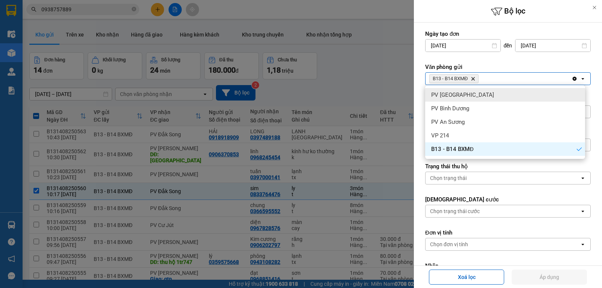
click at [358, 59] on div at bounding box center [301, 144] width 602 height 288
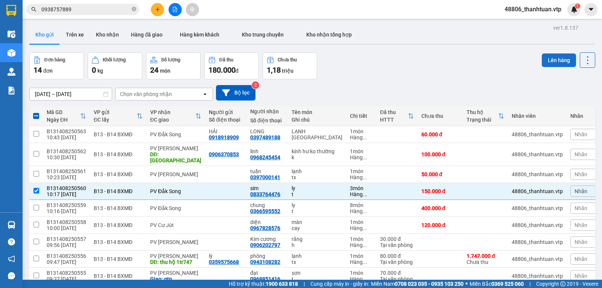
click at [549, 58] on button "Lên hàng" at bounding box center [559, 60] width 34 height 14
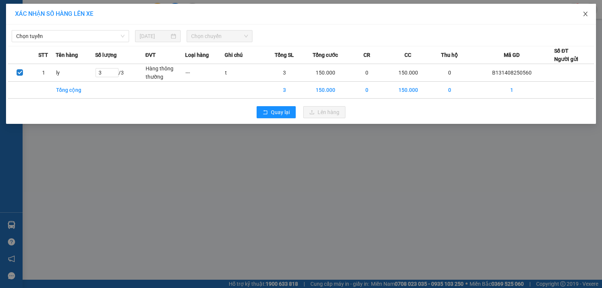
click at [582, 17] on span "Close" at bounding box center [585, 14] width 21 height 21
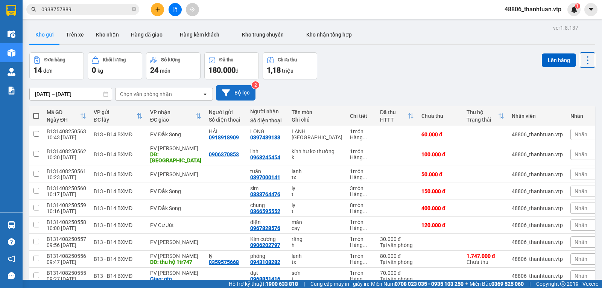
click at [231, 92] on button "Bộ lọc" at bounding box center [236, 92] width 40 height 15
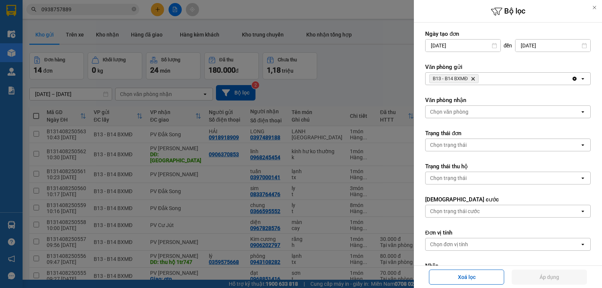
click at [451, 110] on div "Chọn văn phòng" at bounding box center [449, 112] width 38 height 8
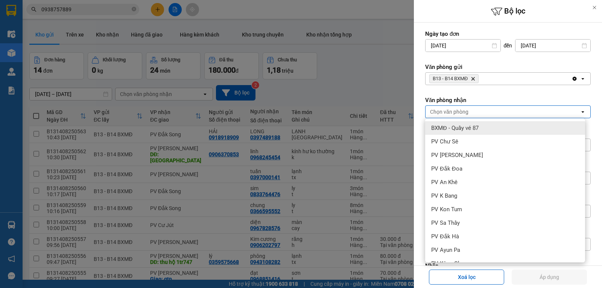
type input "s"
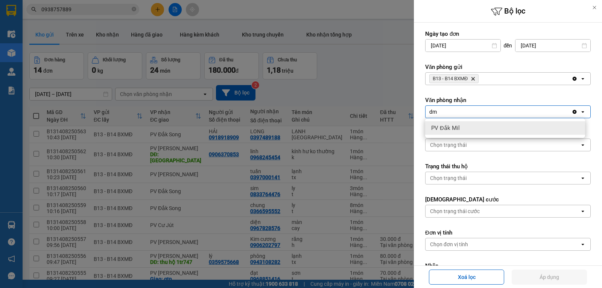
type input "dm"
click at [455, 127] on span "PV Đắk Mil" at bounding box center [445, 128] width 29 height 8
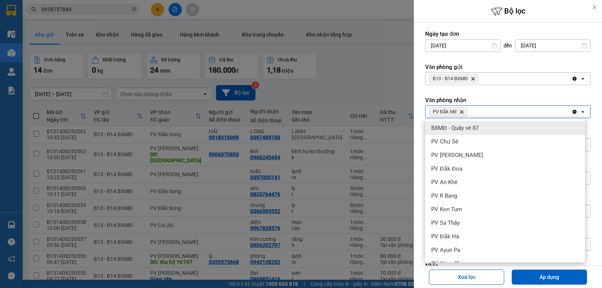
click at [483, 114] on div "PV Đắk Mil Delete" at bounding box center [499, 112] width 146 height 12
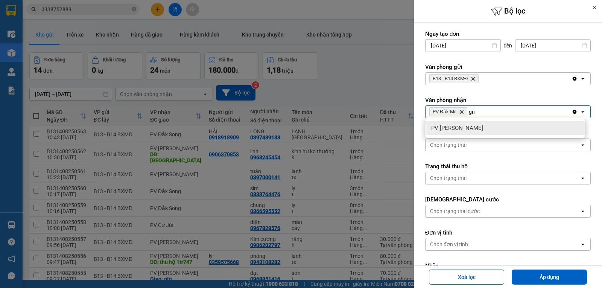
type input "gn"
click at [479, 128] on div "PV Gia Nghĩa" at bounding box center [505, 128] width 160 height 14
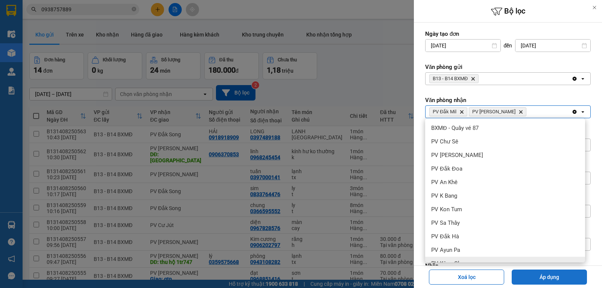
click at [561, 273] on button "Áp dụng" at bounding box center [549, 276] width 75 height 15
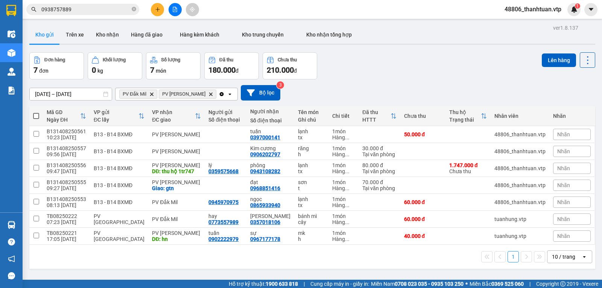
click at [35, 117] on span at bounding box center [36, 116] width 6 height 6
click at [36, 112] on input "checkbox" at bounding box center [36, 112] width 0 height 0
checkbox input "true"
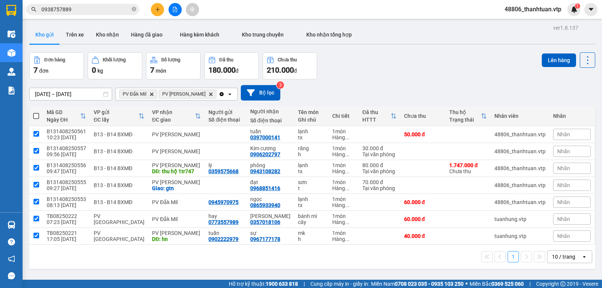
checkbox input "true"
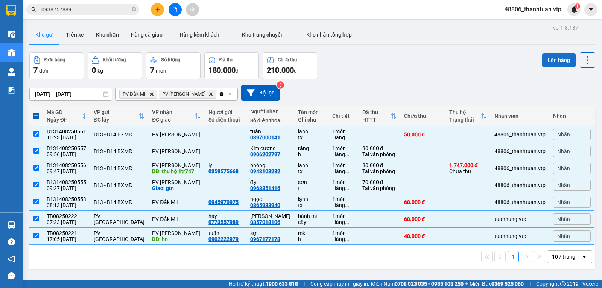
click at [547, 62] on button "Lên hàng" at bounding box center [559, 60] width 34 height 14
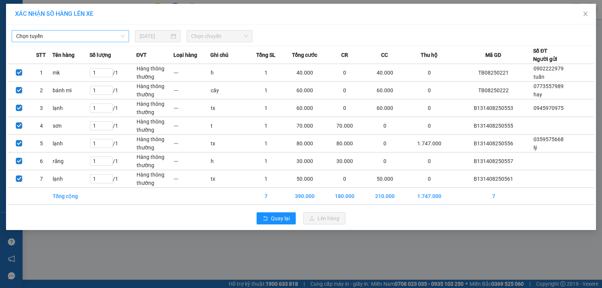
click at [117, 38] on span "Chọn tuyến" at bounding box center [70, 35] width 108 height 11
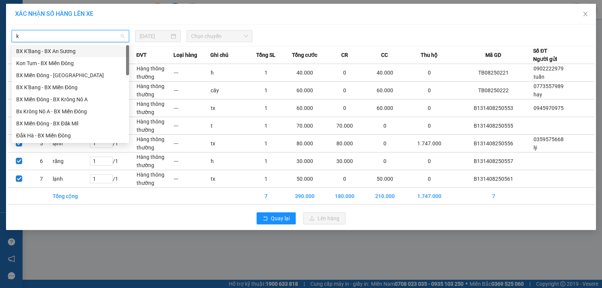
type input "kn"
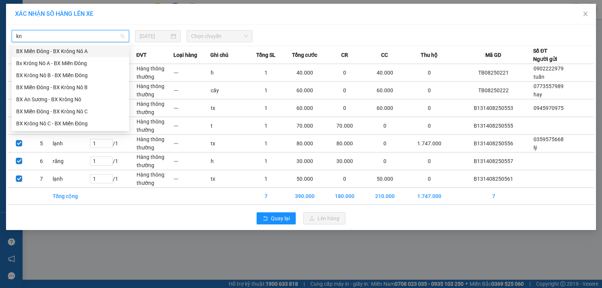
click at [82, 53] on div "BX Miền Đông - BX Krông Nô A" at bounding box center [70, 51] width 108 height 8
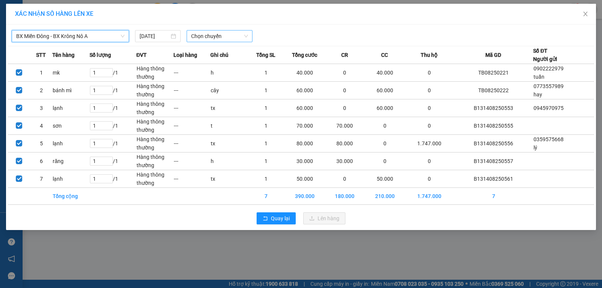
click at [205, 38] on span "Chọn chuyến" at bounding box center [219, 35] width 57 height 11
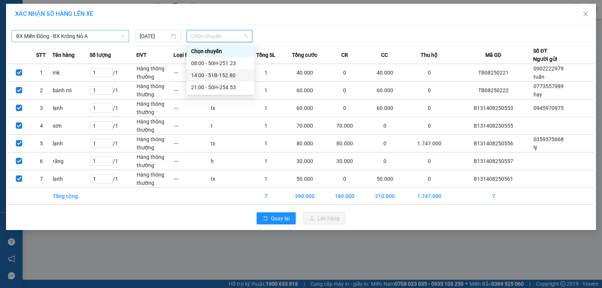
click at [201, 74] on div "14:00 - 51B-152.80" at bounding box center [220, 75] width 59 height 8
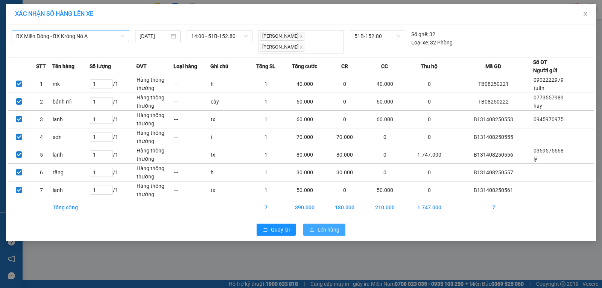
click at [336, 230] on span "Lên hàng" at bounding box center [329, 229] width 22 height 8
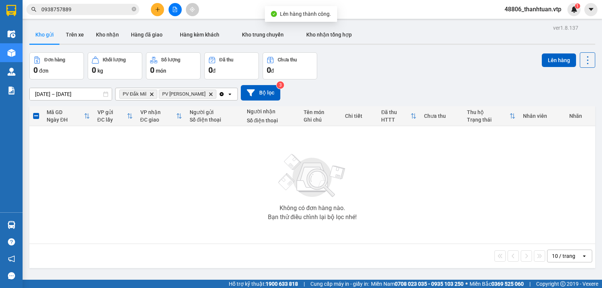
click at [220, 96] on icon "Clear all" at bounding box center [222, 94] width 4 height 4
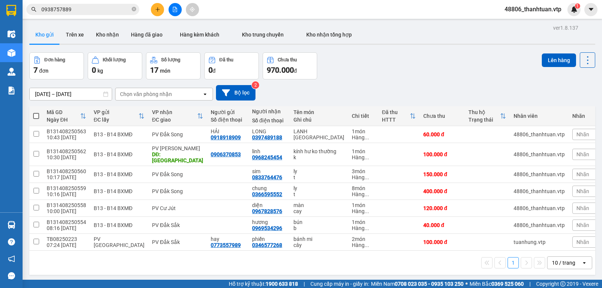
scroll to position [35, 0]
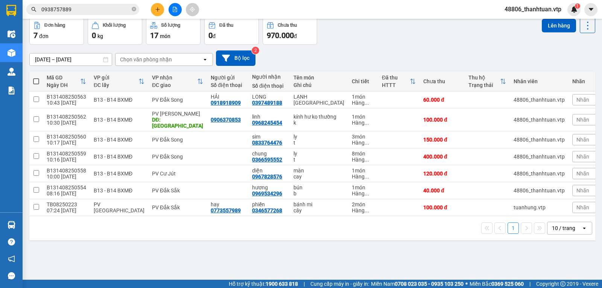
click at [36, 84] on span at bounding box center [36, 81] width 6 height 6
click at [36, 78] on input "checkbox" at bounding box center [36, 78] width 0 height 0
checkbox input "true"
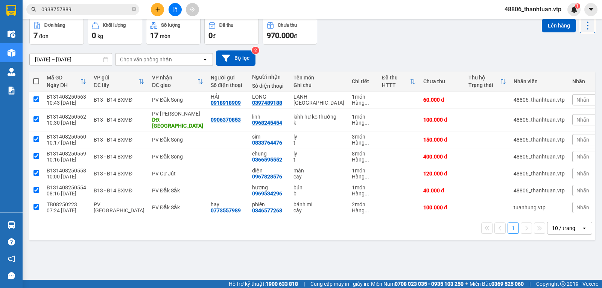
checkbox input "true"
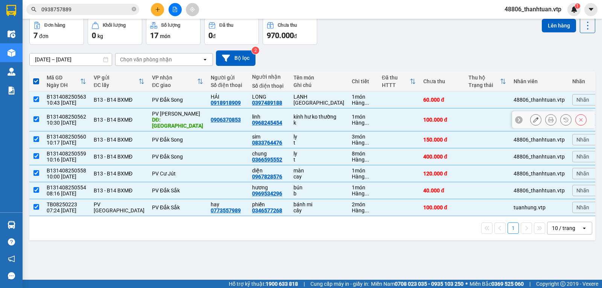
click at [38, 120] on input "checkbox" at bounding box center [36, 119] width 6 height 6
checkbox input "false"
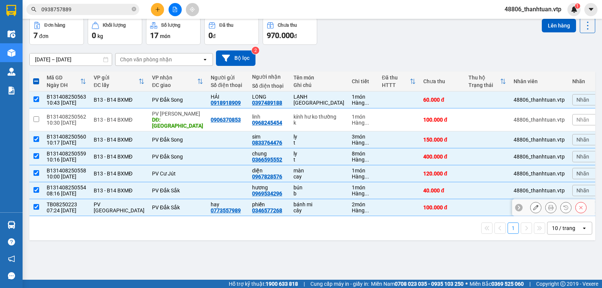
click at [36, 210] on input "checkbox" at bounding box center [36, 207] width 6 height 6
checkbox input "false"
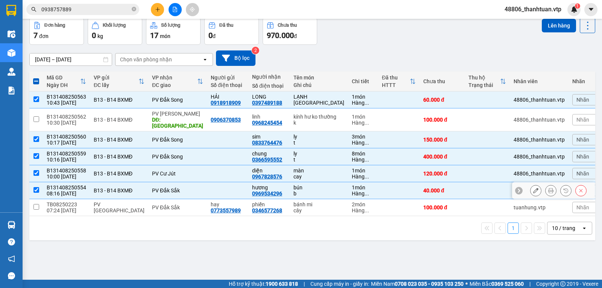
click at [36, 193] on input "checkbox" at bounding box center [36, 190] width 6 height 6
checkbox input "false"
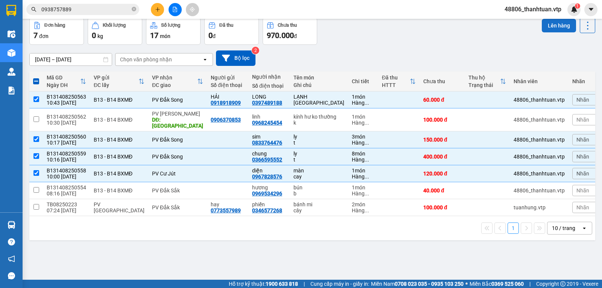
click at [553, 29] on button "Lên hàng" at bounding box center [559, 26] width 34 height 14
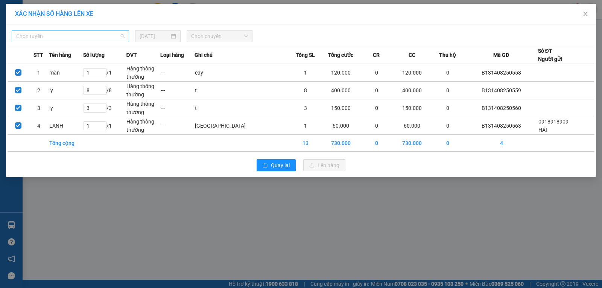
click at [111, 36] on span "Chọn tuyến" at bounding box center [70, 35] width 108 height 11
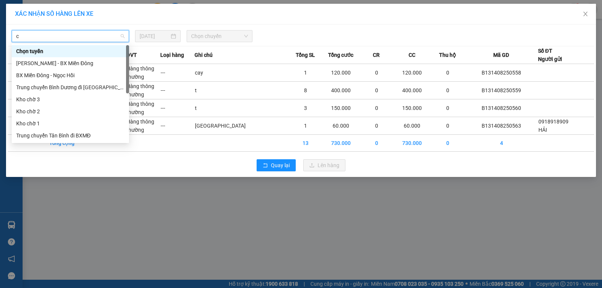
type input "cj"
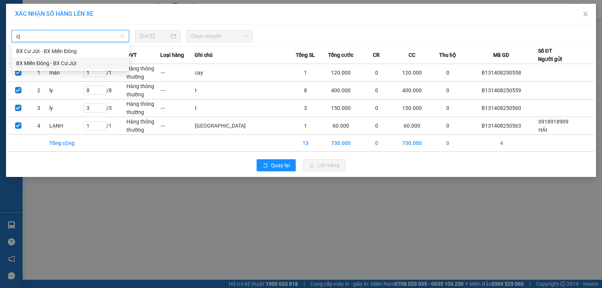
click at [77, 59] on div "BX Miền Đông - BX Cư Jút" at bounding box center [70, 63] width 108 height 8
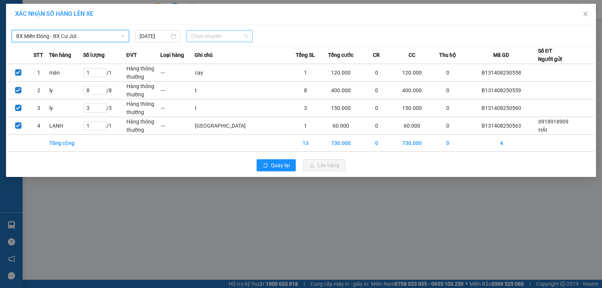
click at [197, 37] on span "Chọn chuyến" at bounding box center [219, 35] width 57 height 11
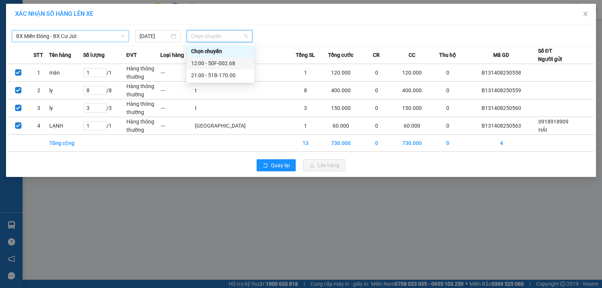
click at [211, 61] on div "12:00 - 50F-002.68" at bounding box center [220, 63] width 59 height 8
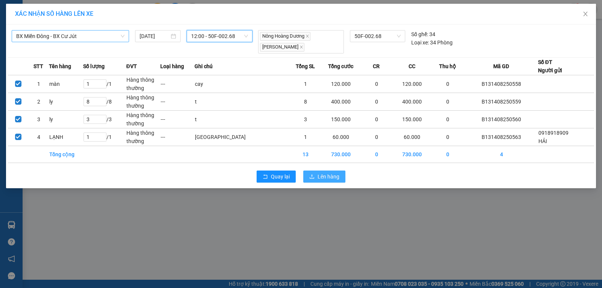
click at [321, 176] on span "Lên hàng" at bounding box center [329, 176] width 22 height 8
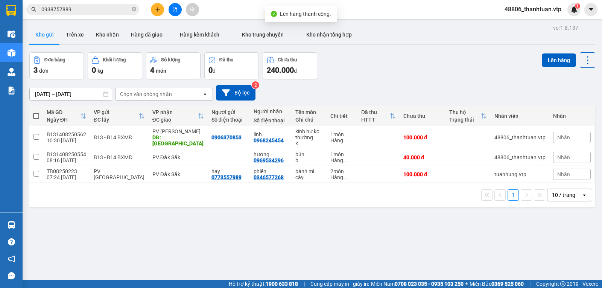
click at [143, 95] on div "Chọn văn phòng nhận" at bounding box center [146, 94] width 52 height 8
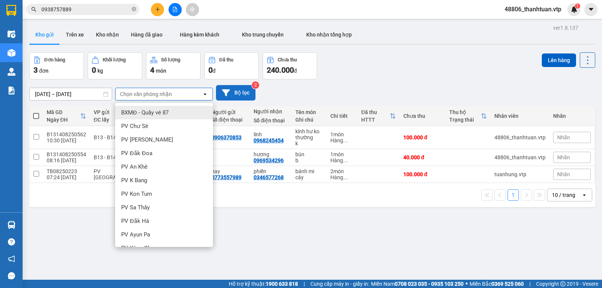
click at [239, 96] on button "Bộ lọc" at bounding box center [236, 92] width 40 height 15
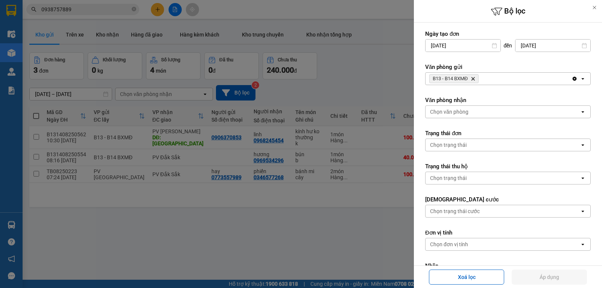
click at [474, 78] on icon "B13 - B14 BXMĐ, close by backspace" at bounding box center [472, 78] width 3 height 3
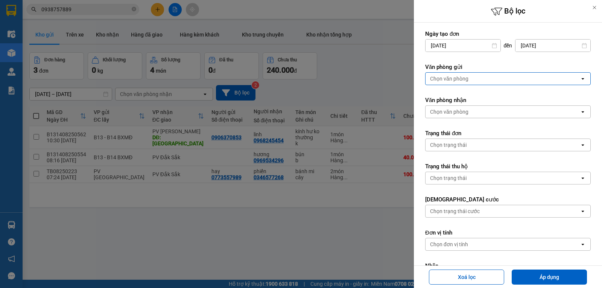
click at [477, 78] on div "Chọn văn phòng" at bounding box center [503, 79] width 154 height 12
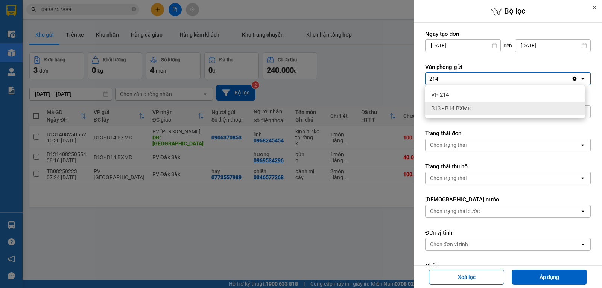
type input "214"
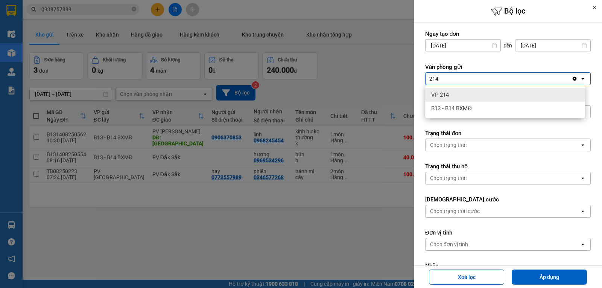
click at [456, 95] on div "VP 214" at bounding box center [505, 95] width 160 height 14
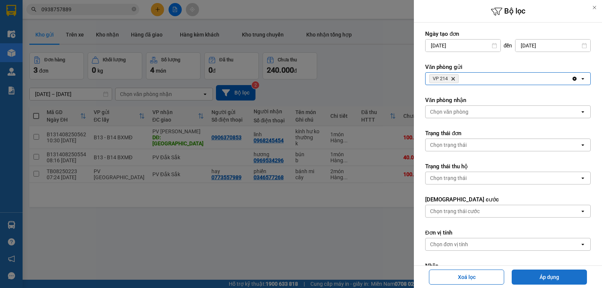
click at [542, 277] on button "Áp dụng" at bounding box center [549, 276] width 75 height 15
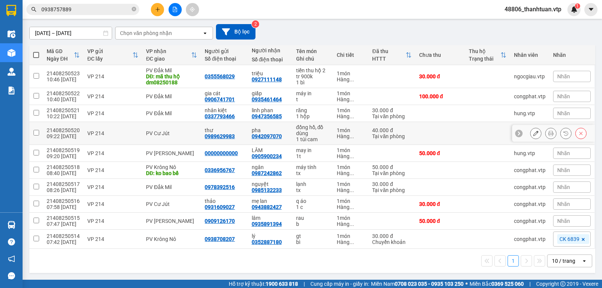
scroll to position [64, 0]
click at [173, 35] on div "Chọn văn phòng nhận" at bounding box center [159, 33] width 87 height 12
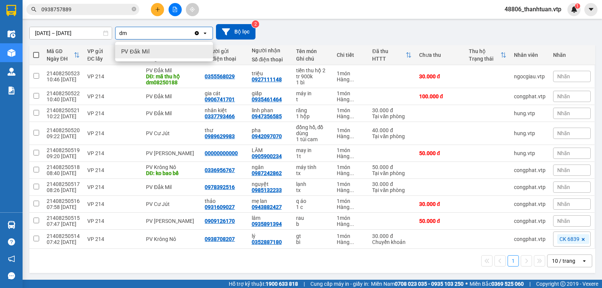
type input "dm"
click at [143, 48] on span "PV Đắk Mil" at bounding box center [135, 52] width 29 height 8
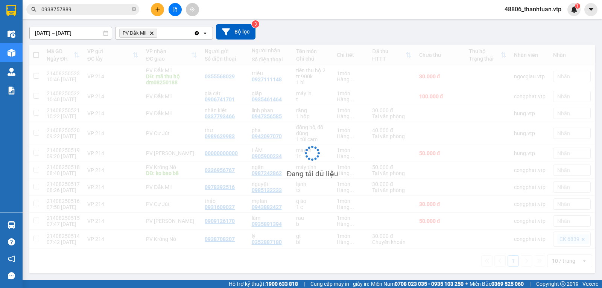
scroll to position [35, 0]
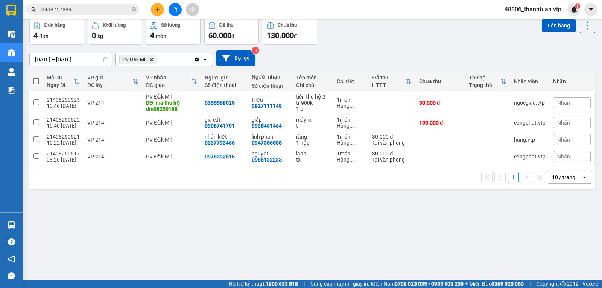
click at [167, 61] on div "PV Đắk Mil Delete" at bounding box center [155, 59] width 78 height 12
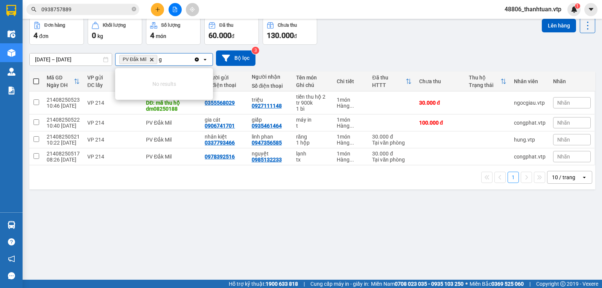
scroll to position [0, 0]
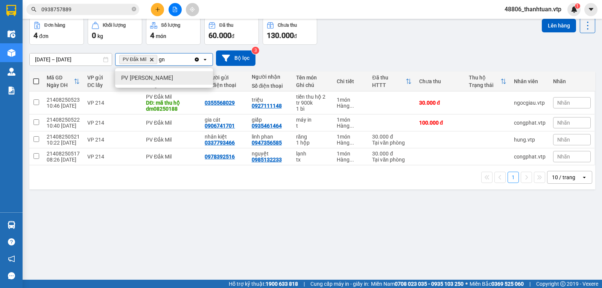
type input "gn"
click at [151, 77] on span "PV Gia Nghĩa" at bounding box center [147, 78] width 52 height 8
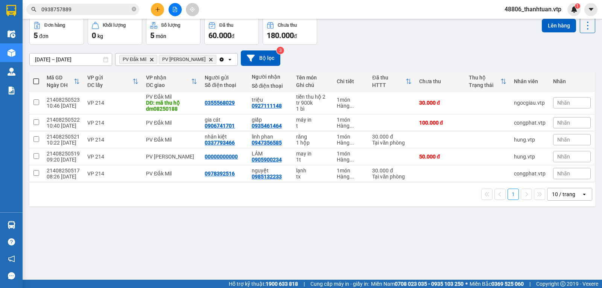
click at [36, 84] on span at bounding box center [36, 81] width 6 height 6
click at [36, 78] on input "checkbox" at bounding box center [36, 78] width 0 height 0
checkbox input "true"
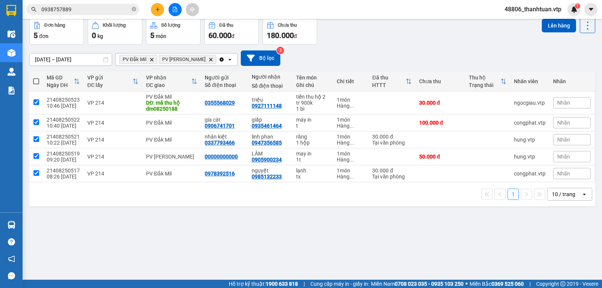
checkbox input "true"
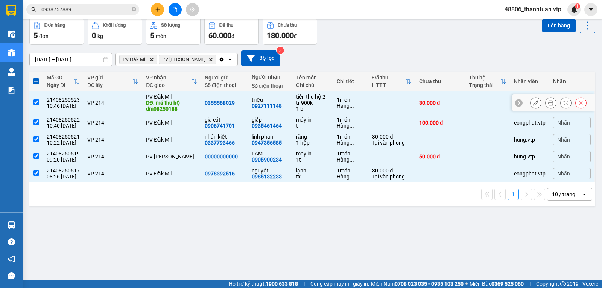
click at [36, 105] on input "checkbox" at bounding box center [36, 102] width 6 height 6
checkbox input "false"
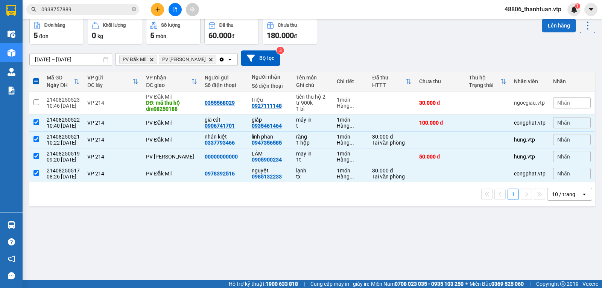
click at [548, 29] on button "Lên hàng" at bounding box center [559, 26] width 34 height 14
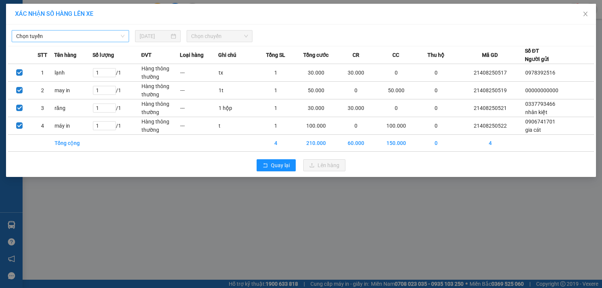
click at [105, 40] on span "Chọn tuyến" at bounding box center [70, 35] width 108 height 11
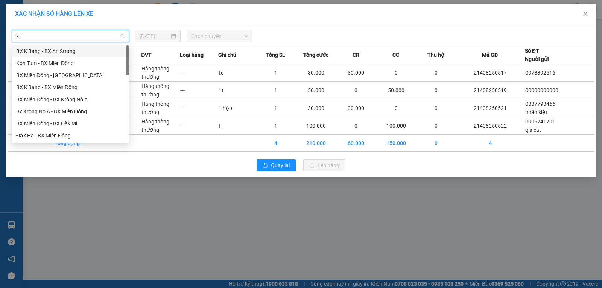
type input "kn"
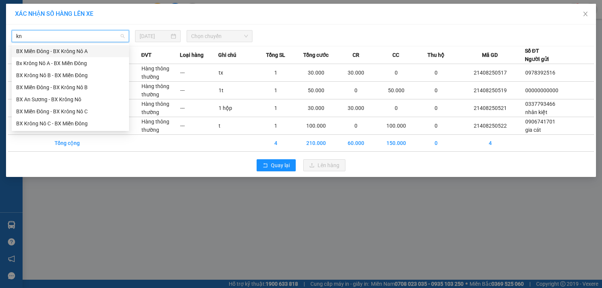
click at [71, 51] on div "BX Miền Đông - BX Krông Nô A" at bounding box center [70, 51] width 108 height 8
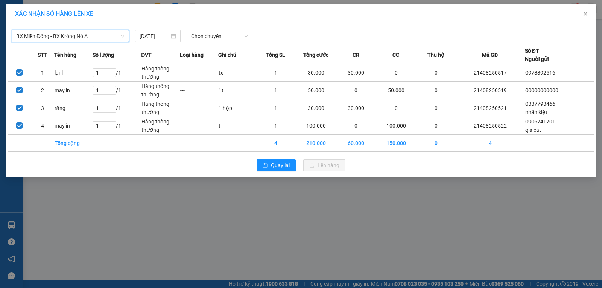
click at [198, 37] on span "Chọn chuyến" at bounding box center [219, 35] width 57 height 11
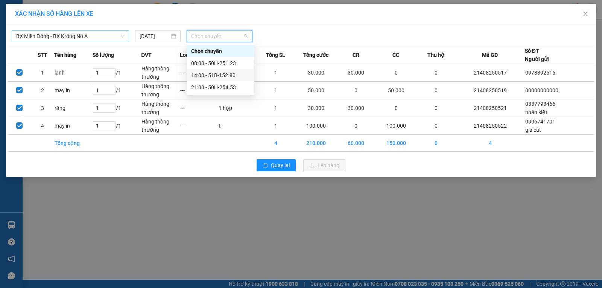
click at [200, 76] on div "14:00 - 51B-152.80" at bounding box center [220, 75] width 59 height 8
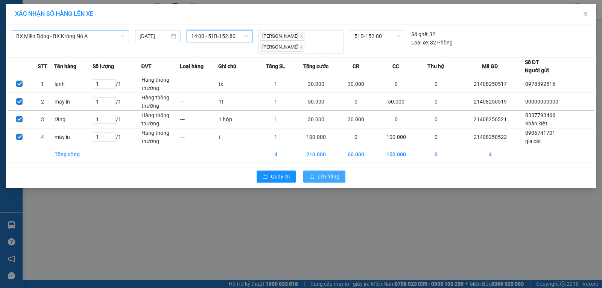
click at [325, 176] on span "Lên hàng" at bounding box center [329, 176] width 22 height 8
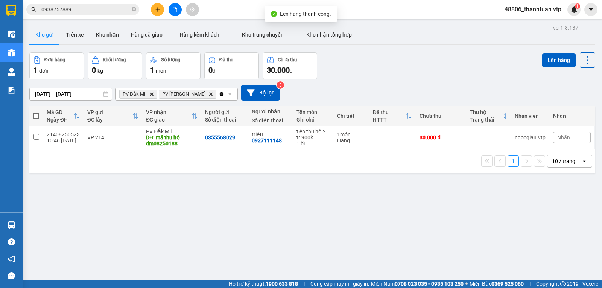
click at [220, 96] on icon "Clear all" at bounding box center [222, 94] width 4 height 4
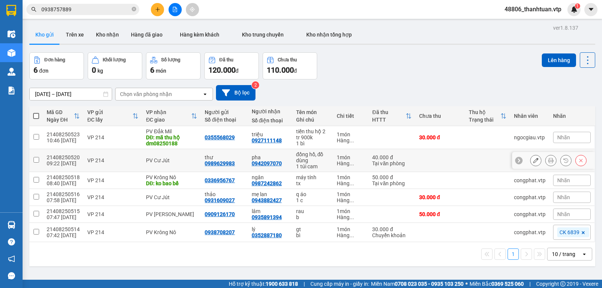
click at [37, 162] on input "checkbox" at bounding box center [36, 160] width 6 height 6
checkbox input "true"
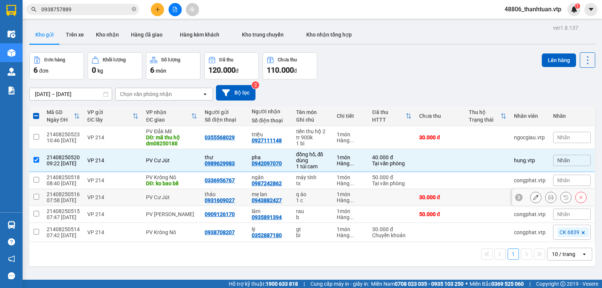
click at [35, 199] on input "checkbox" at bounding box center [36, 197] width 6 height 6
checkbox input "true"
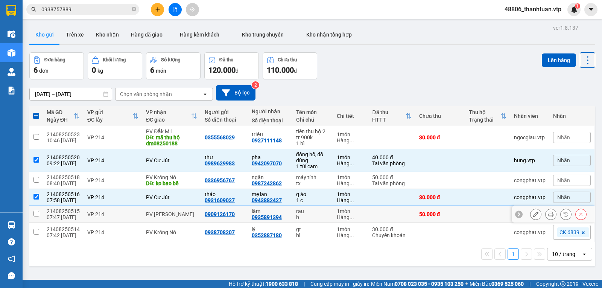
click at [35, 216] on input "checkbox" at bounding box center [36, 214] width 6 height 6
checkbox input "true"
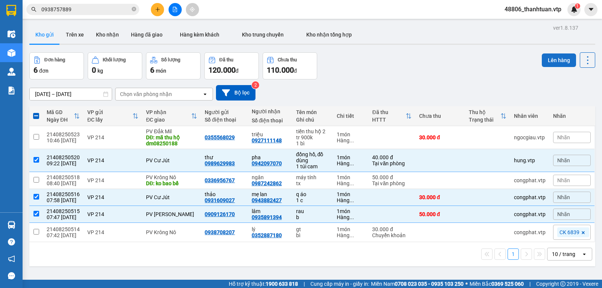
drag, startPoint x: 556, startPoint y: 57, endPoint x: 552, endPoint y: 58, distance: 4.3
click at [554, 57] on button "Lên hàng" at bounding box center [559, 60] width 34 height 14
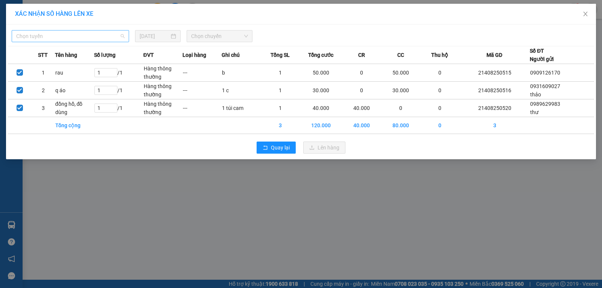
click at [88, 35] on span "Chọn tuyến" at bounding box center [70, 35] width 108 height 11
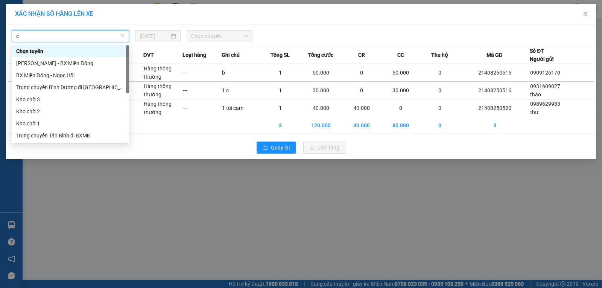
type input "cj"
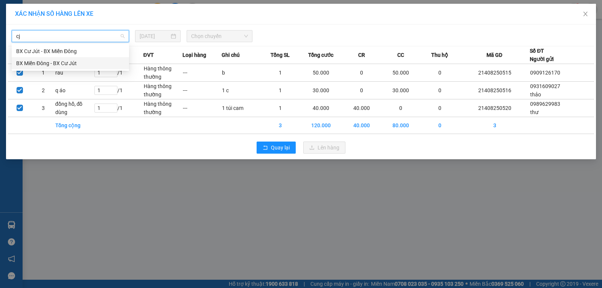
click at [70, 65] on div "BX Miền Đông - BX Cư Jút" at bounding box center [70, 63] width 108 height 8
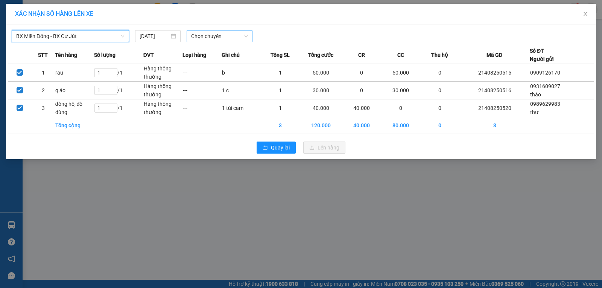
click at [195, 37] on span "Chọn chuyến" at bounding box center [219, 35] width 57 height 11
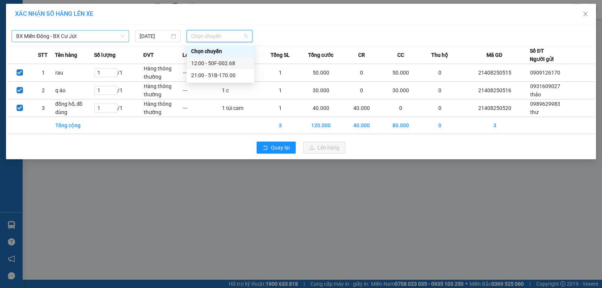
click at [198, 63] on div "12:00 - 50F-002.68" at bounding box center [220, 63] width 59 height 8
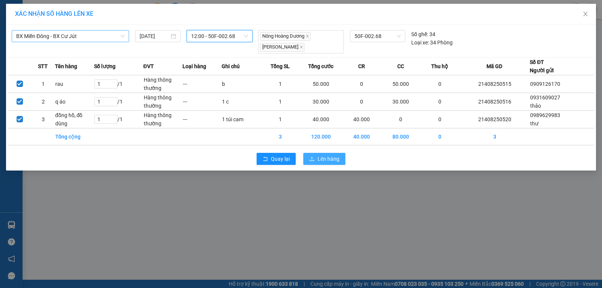
click at [314, 156] on icon "upload" at bounding box center [311, 158] width 5 height 5
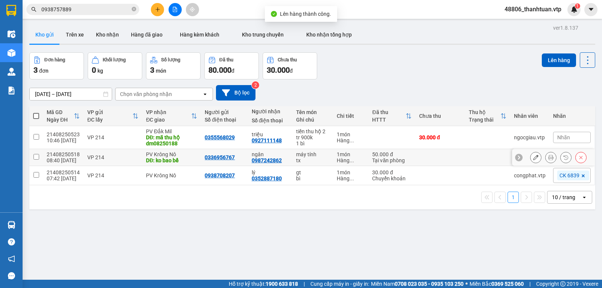
scroll to position [35, 0]
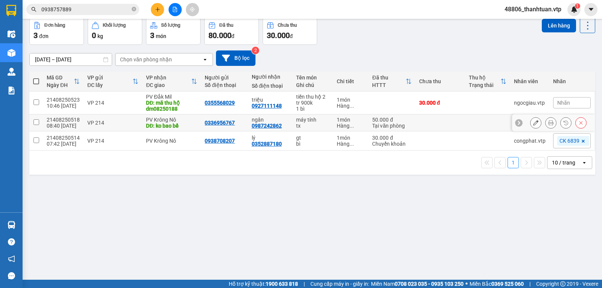
click at [38, 125] on input "checkbox" at bounding box center [36, 122] width 6 height 6
checkbox input "true"
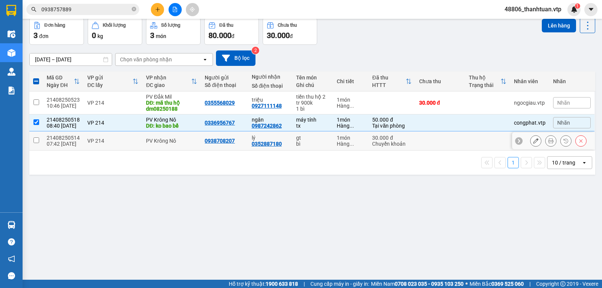
click at [35, 143] on input "checkbox" at bounding box center [36, 140] width 6 height 6
checkbox input "true"
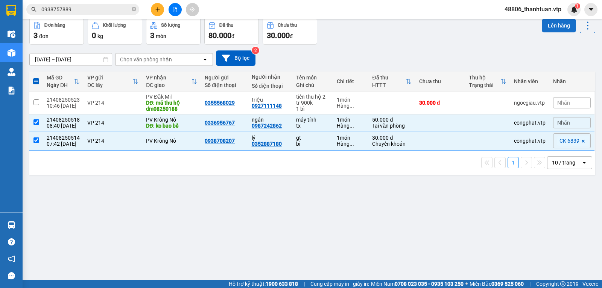
click at [549, 25] on button "Lên hàng" at bounding box center [559, 26] width 34 height 14
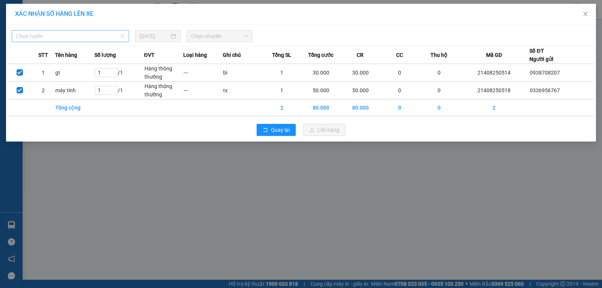
click at [109, 37] on span "Chọn tuyến" at bounding box center [70, 35] width 108 height 11
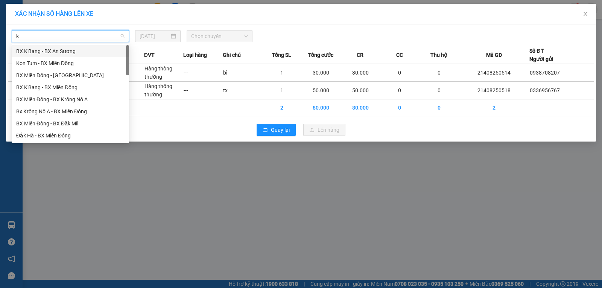
type input "kn"
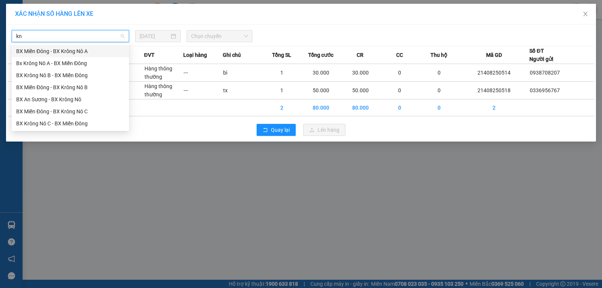
click at [91, 54] on div "BX Miền Đông - BX Krông Nô A" at bounding box center [70, 51] width 108 height 8
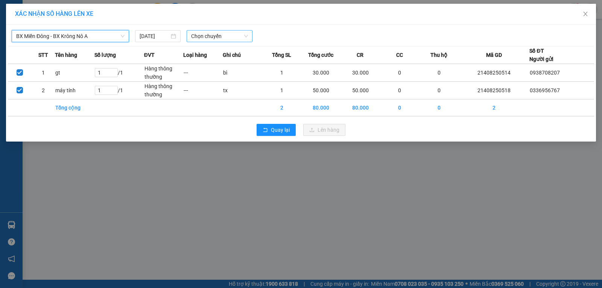
click at [204, 37] on span "Chọn chuyến" at bounding box center [219, 35] width 57 height 11
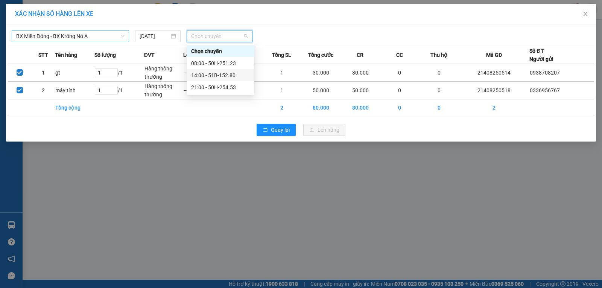
click at [202, 73] on div "14:00 - 51B-152.80" at bounding box center [220, 75] width 59 height 8
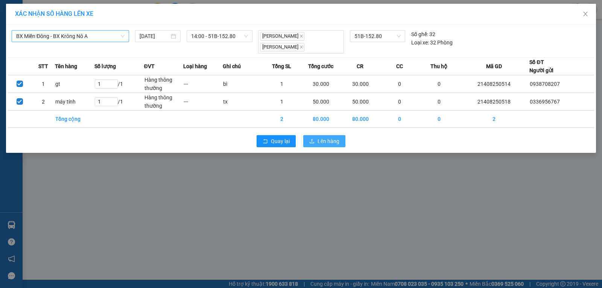
click at [331, 143] on span "Lên hàng" at bounding box center [329, 141] width 22 height 8
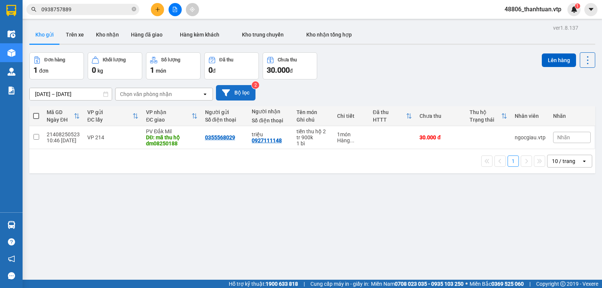
click at [239, 96] on button "Bộ lọc" at bounding box center [236, 92] width 40 height 15
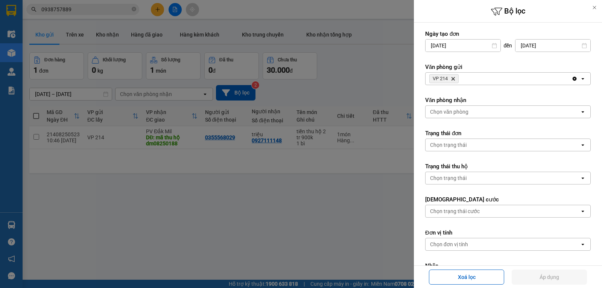
click at [267, 180] on div at bounding box center [301, 144] width 602 height 288
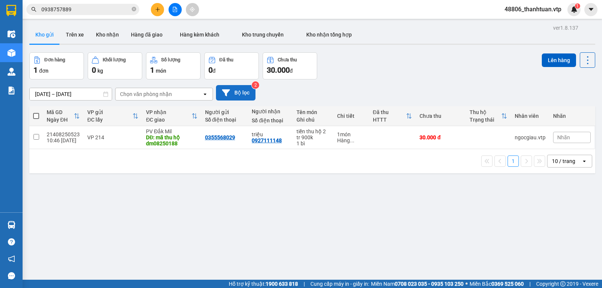
click at [234, 94] on button "Bộ lọc" at bounding box center [236, 92] width 40 height 15
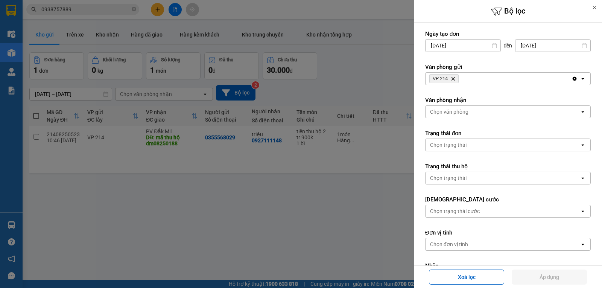
click at [453, 81] on span "VP 214 Delete" at bounding box center [443, 78] width 29 height 9
click at [454, 79] on icon "VP 214, close by backspace" at bounding box center [452, 78] width 3 height 3
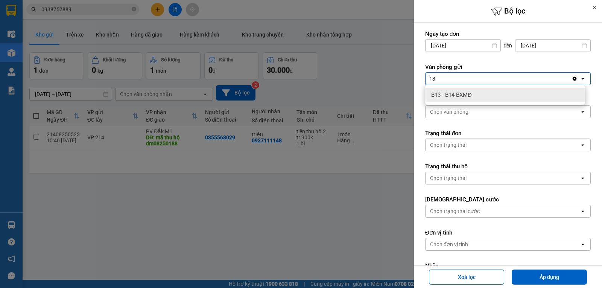
type input "13"
click at [477, 96] on div "B13 - B14 BXMĐ" at bounding box center [505, 95] width 160 height 14
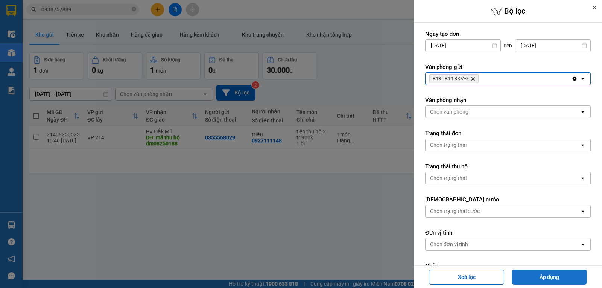
click at [531, 274] on button "Áp dụng" at bounding box center [549, 276] width 75 height 15
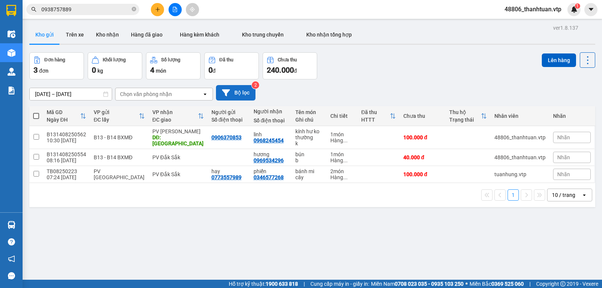
click at [233, 92] on button "Bộ lọc" at bounding box center [236, 92] width 40 height 15
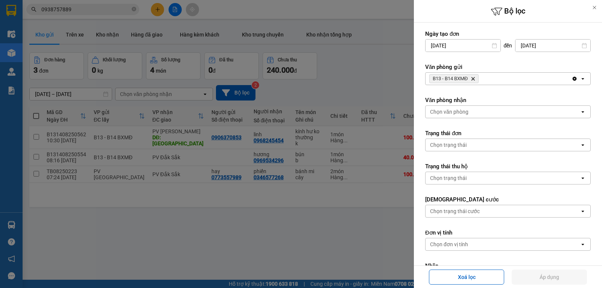
click at [252, 242] on div at bounding box center [301, 144] width 602 height 288
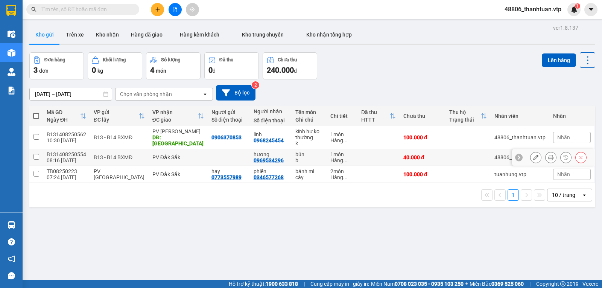
click at [35, 160] on input "checkbox" at bounding box center [36, 157] width 6 height 6
checkbox input "true"
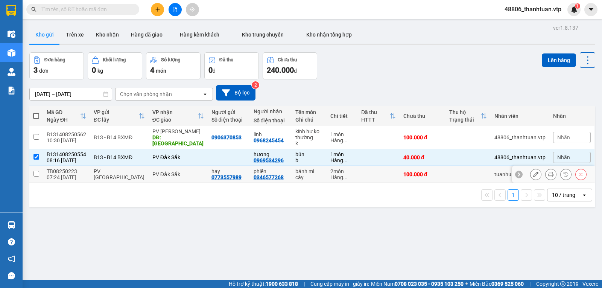
click at [36, 176] on input "checkbox" at bounding box center [36, 174] width 6 height 6
checkbox input "true"
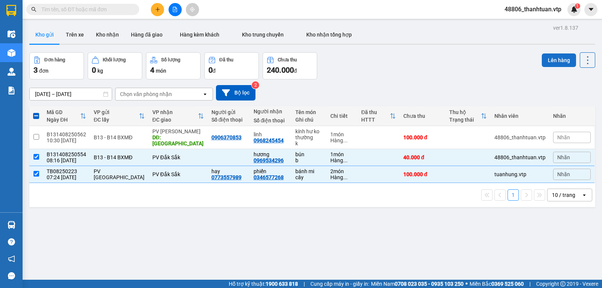
click at [545, 63] on button "Lên hàng" at bounding box center [559, 60] width 34 height 14
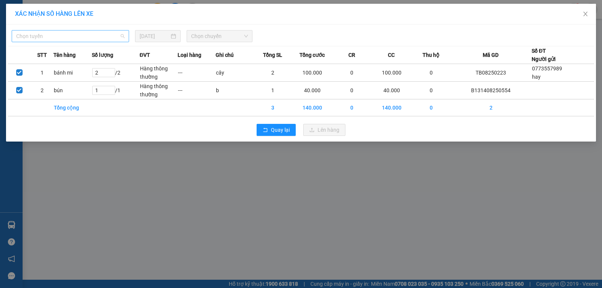
click at [96, 34] on span "Chọn tuyến" at bounding box center [70, 35] width 108 height 11
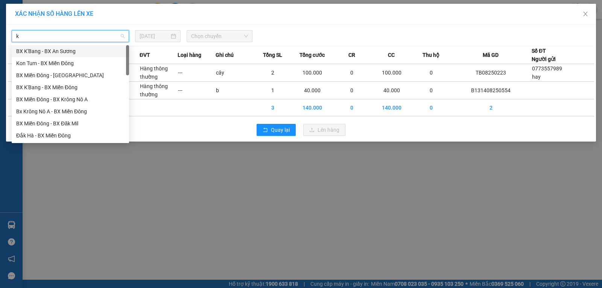
type input "kn"
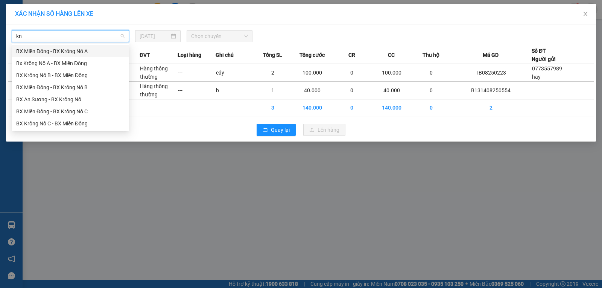
click at [87, 52] on div "BX Miền Đông - BX Krông Nô A" at bounding box center [70, 51] width 108 height 8
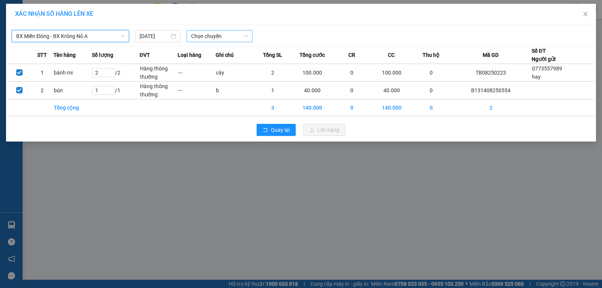
click at [198, 39] on span "Chọn chuyến" at bounding box center [219, 35] width 57 height 11
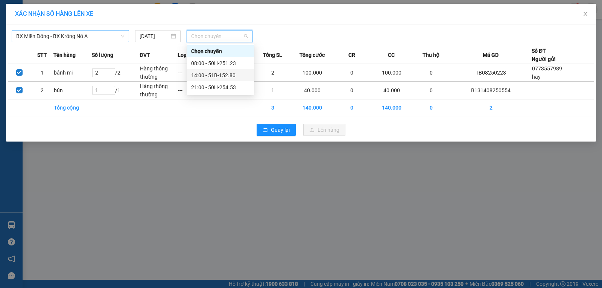
click at [207, 74] on div "14:00 - 51B-152.80" at bounding box center [220, 75] width 59 height 8
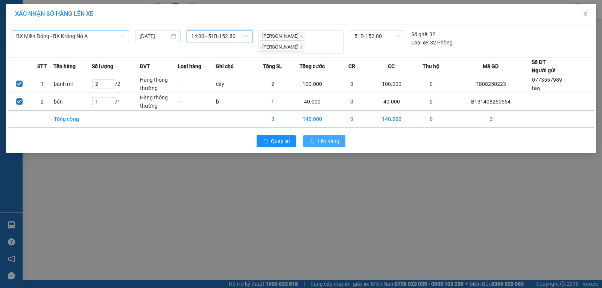
click at [315, 141] on icon "upload" at bounding box center [311, 140] width 5 height 5
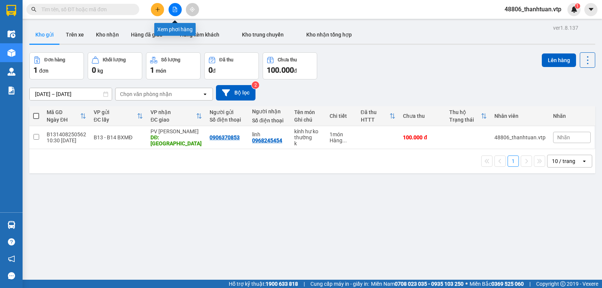
click at [173, 10] on icon "file-add" at bounding box center [175, 9] width 4 height 5
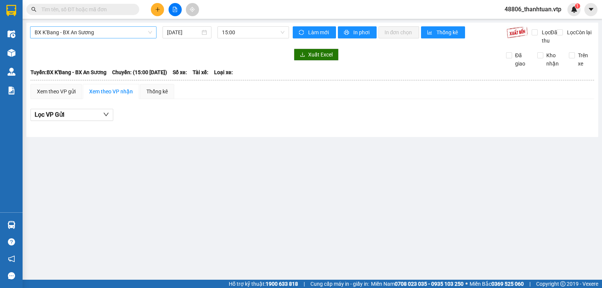
click at [109, 36] on span "BX K'Bang - BX An Sương" at bounding box center [93, 32] width 117 height 11
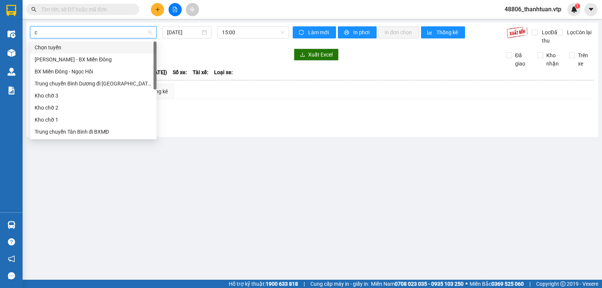
type input "cj"
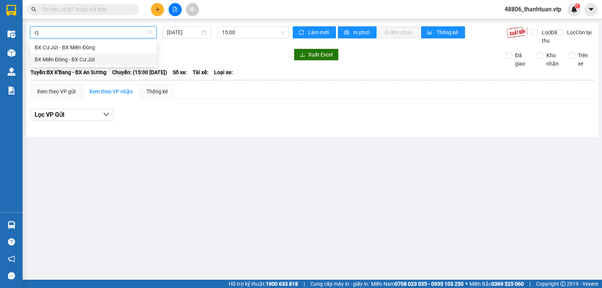
click at [93, 57] on div "BX Miền Đông - BX Cư Jút" at bounding box center [93, 59] width 117 height 8
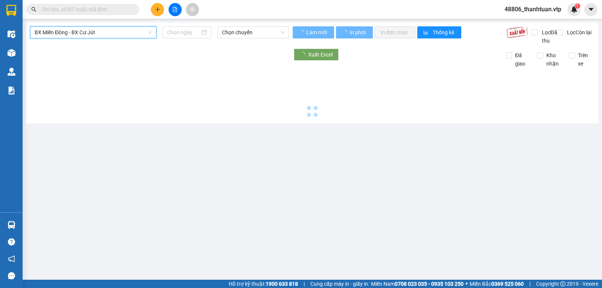
type input "[DATE]"
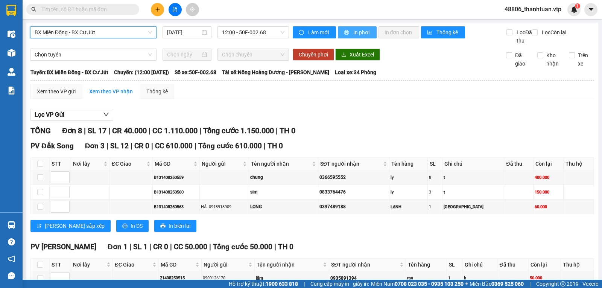
click at [359, 32] on span "In phơi" at bounding box center [361, 32] width 17 height 8
click at [158, 10] on icon "plus" at bounding box center [157, 9] width 5 height 5
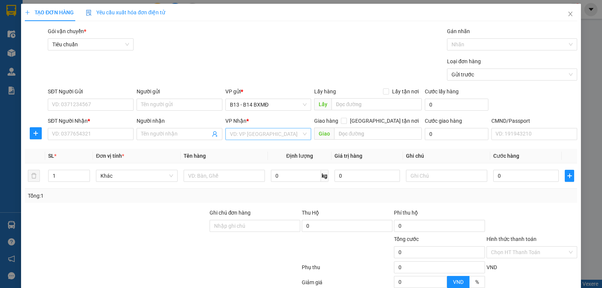
click at [245, 135] on input "search" at bounding box center [265, 133] width 71 height 11
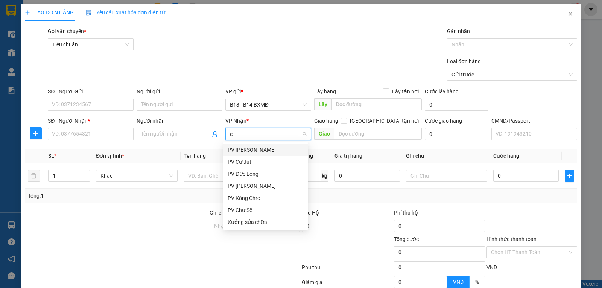
type input "cj"
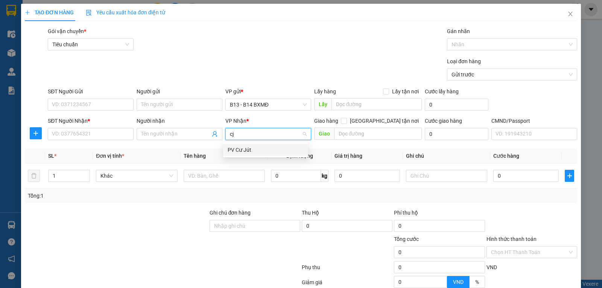
click at [246, 151] on div "PV Cư Jút" at bounding box center [266, 150] width 76 height 8
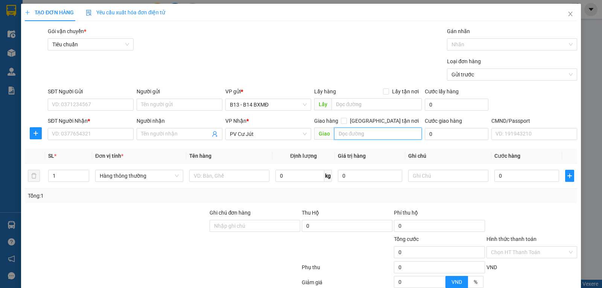
click at [347, 139] on input "text" at bounding box center [378, 134] width 88 height 12
type input "gtn"
click at [147, 137] on input "Người nhận" at bounding box center [175, 134] width 69 height 8
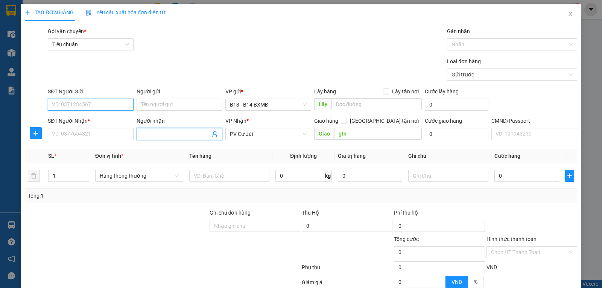
click at [102, 101] on input "SĐT Người Gửi" at bounding box center [91, 105] width 86 height 12
type input "0987497214"
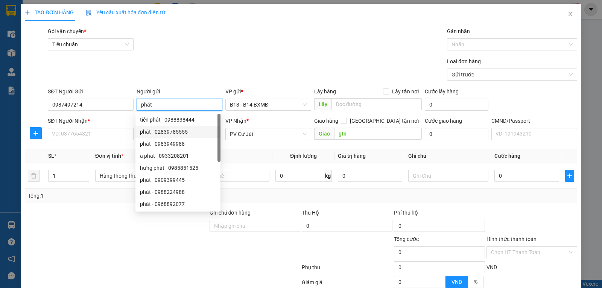
type input "phát"
click at [73, 128] on div "SĐT Người Nhận *" at bounding box center [91, 122] width 86 height 11
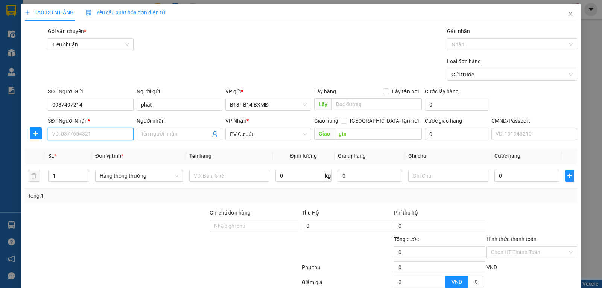
click at [76, 132] on input "SĐT Người Nhận *" at bounding box center [91, 134] width 86 height 12
type input "0867546130"
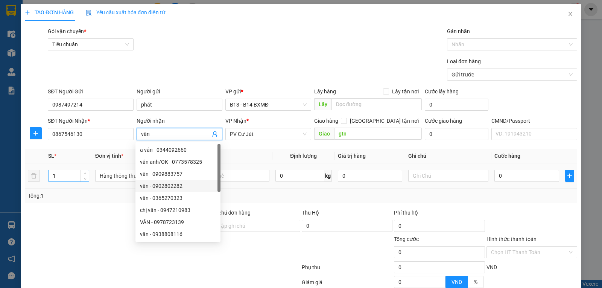
type input "vân"
click at [66, 180] on input "1" at bounding box center [69, 175] width 40 height 11
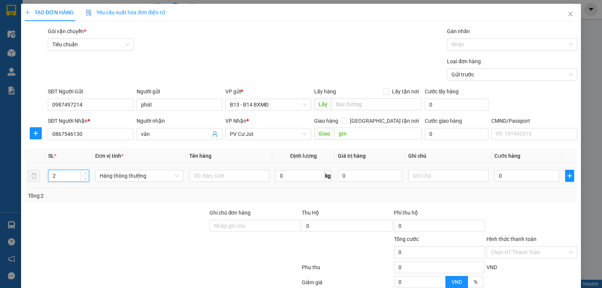
type input "2"
type input "thuôc"
click at [346, 123] on input "[GEOGRAPHIC_DATA] tận nơi" at bounding box center [343, 120] width 5 height 5
checkbox input "true"
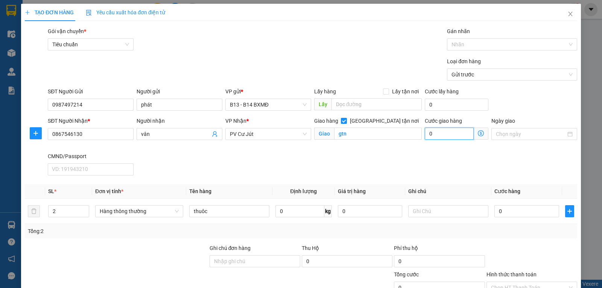
click at [432, 133] on input "0" at bounding box center [449, 134] width 49 height 12
type input "5"
type input "50"
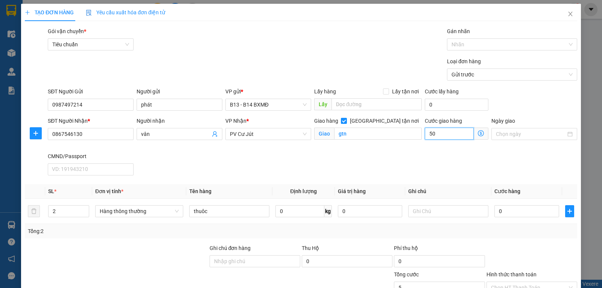
type input "50"
type input "500"
type input "5.000"
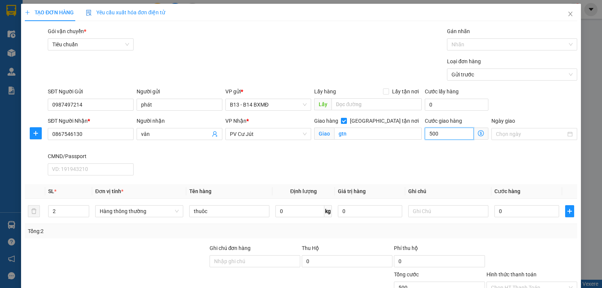
type input "5.000"
type input "50.000"
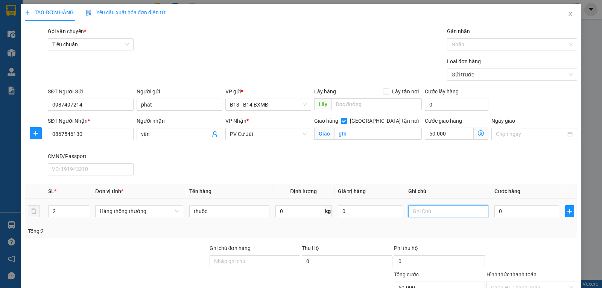
click at [454, 215] on input "text" at bounding box center [448, 211] width 80 height 12
type input "t"
type input "1"
type input "50.001"
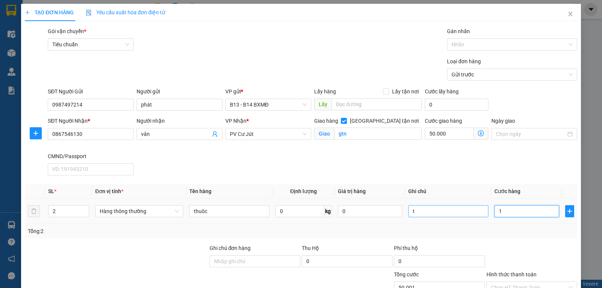
type input "0"
type input "50.000"
type input "07"
type input "50.007"
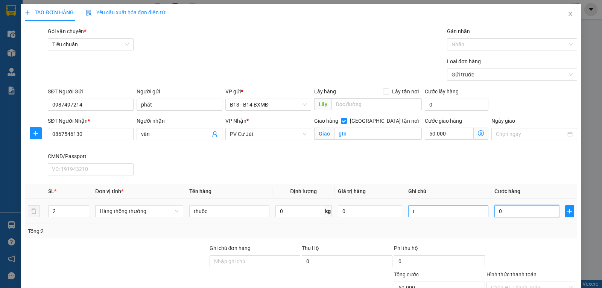
type input "50.007"
type input "070"
type input "50.070"
type input "0.700"
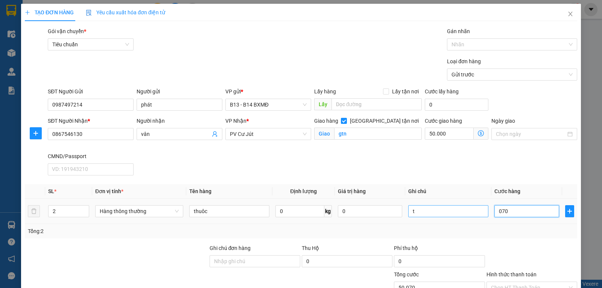
type input "50.700"
type input "07.000"
type input "57.000"
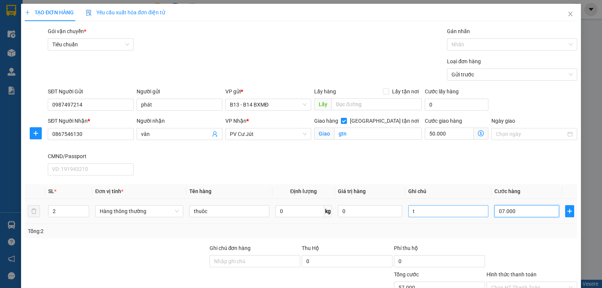
type input "070.000"
type input "120.000"
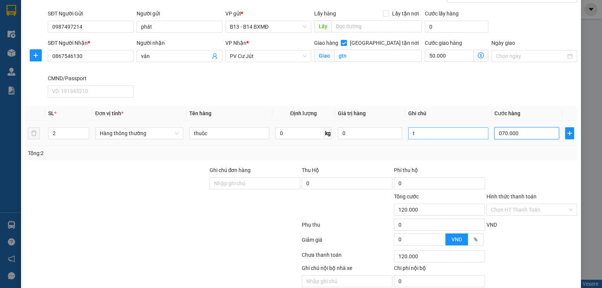
scroll to position [111, 0]
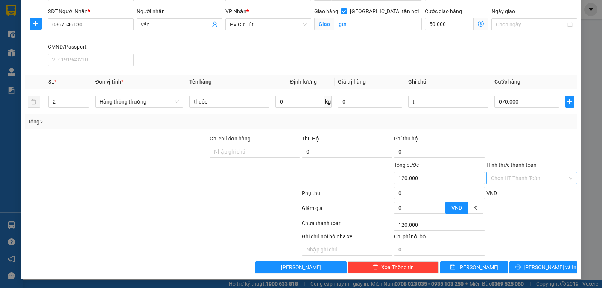
type input "70.000"
click at [510, 181] on input "Hình thức thanh toán" at bounding box center [529, 177] width 76 height 11
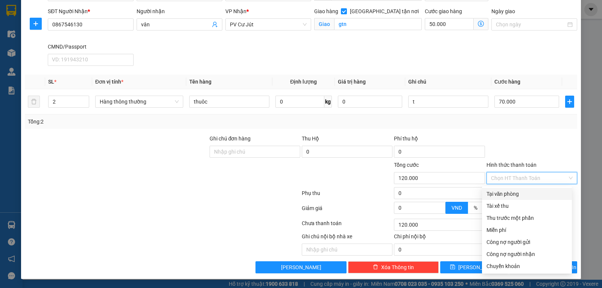
click at [496, 192] on div "Tại văn phòng" at bounding box center [526, 194] width 81 height 8
type input "0"
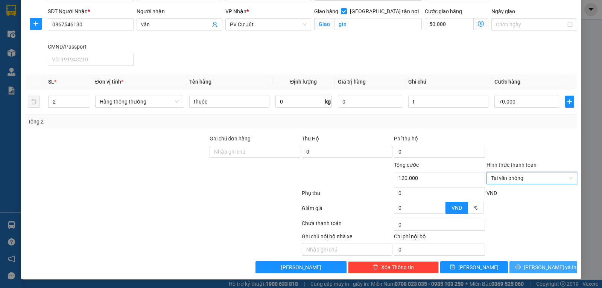
click at [533, 266] on span "[PERSON_NAME] và In" at bounding box center [550, 267] width 53 height 8
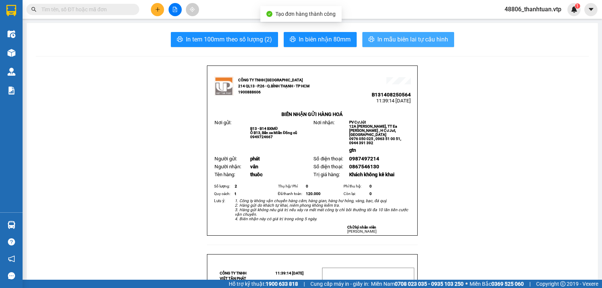
click at [412, 45] on button "In mẫu biên lai tự cấu hình" at bounding box center [408, 39] width 92 height 15
